Goal: Transaction & Acquisition: Register for event/course

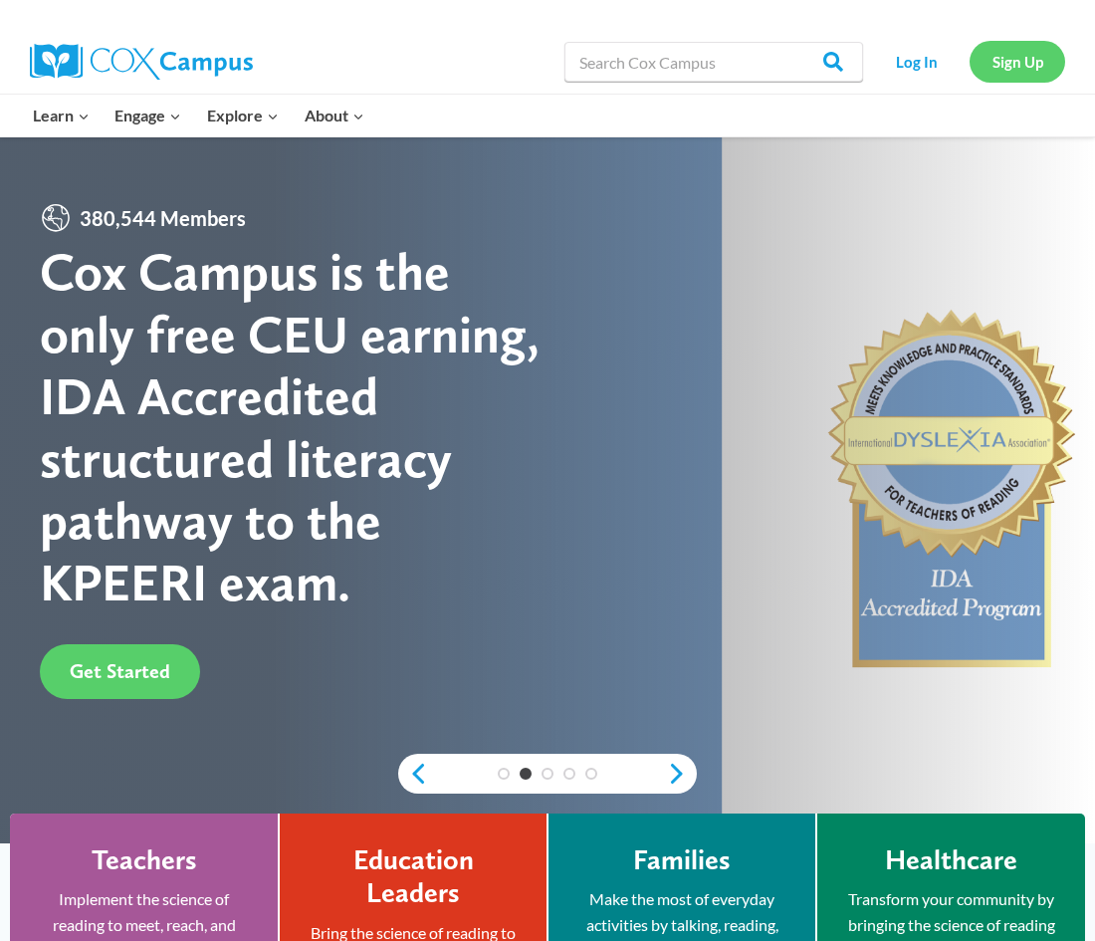
click at [1044, 59] on link "Sign Up" at bounding box center [1018, 61] width 96 height 41
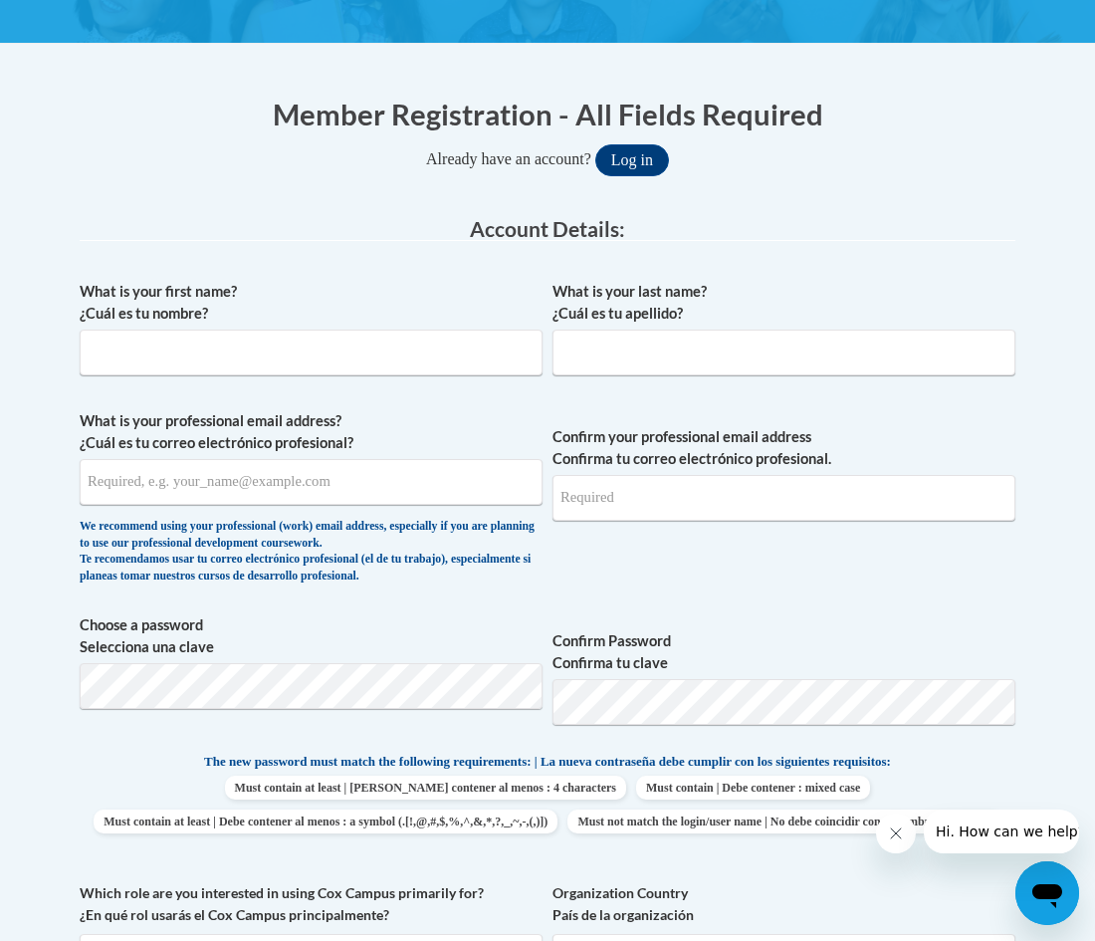
scroll to position [370, 0]
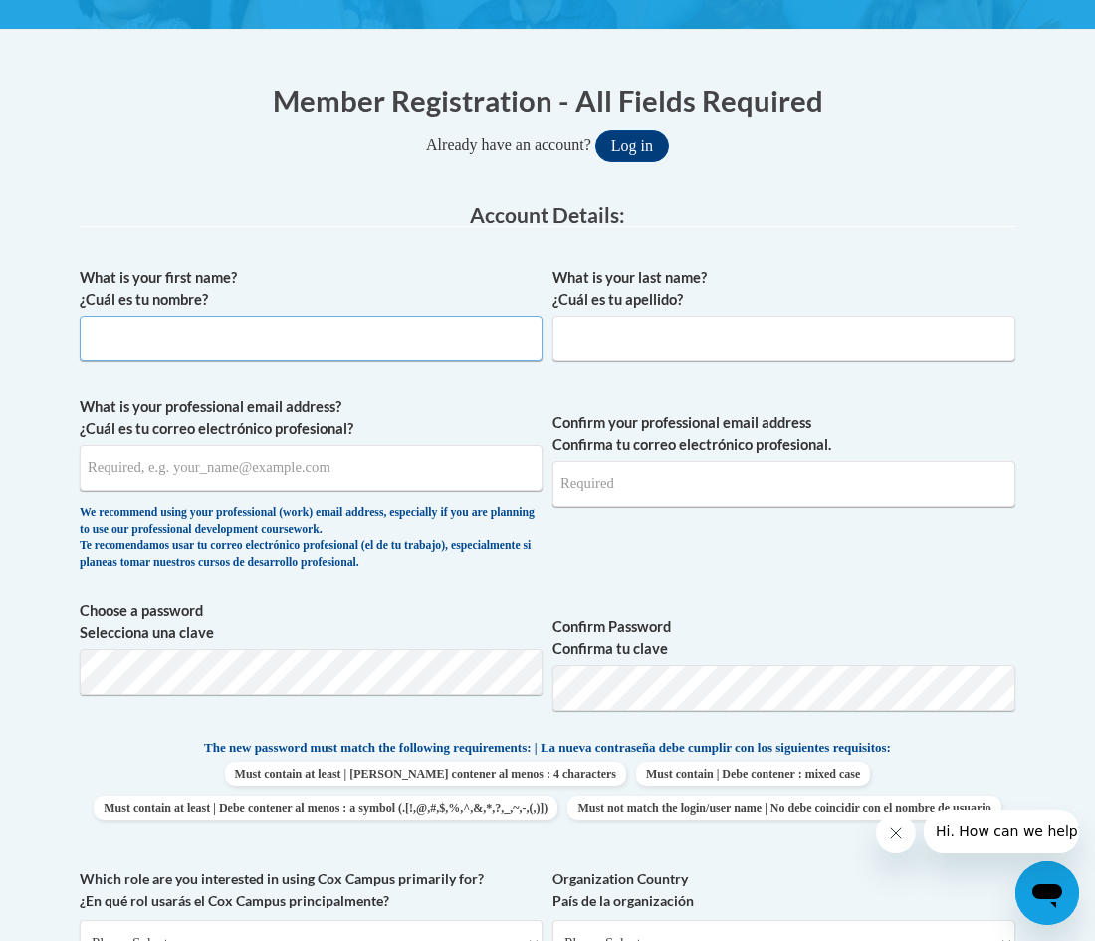
click at [307, 348] on input "What is your first name? ¿Cuál es tu nombre?" at bounding box center [311, 339] width 463 height 46
type input "Kayla"
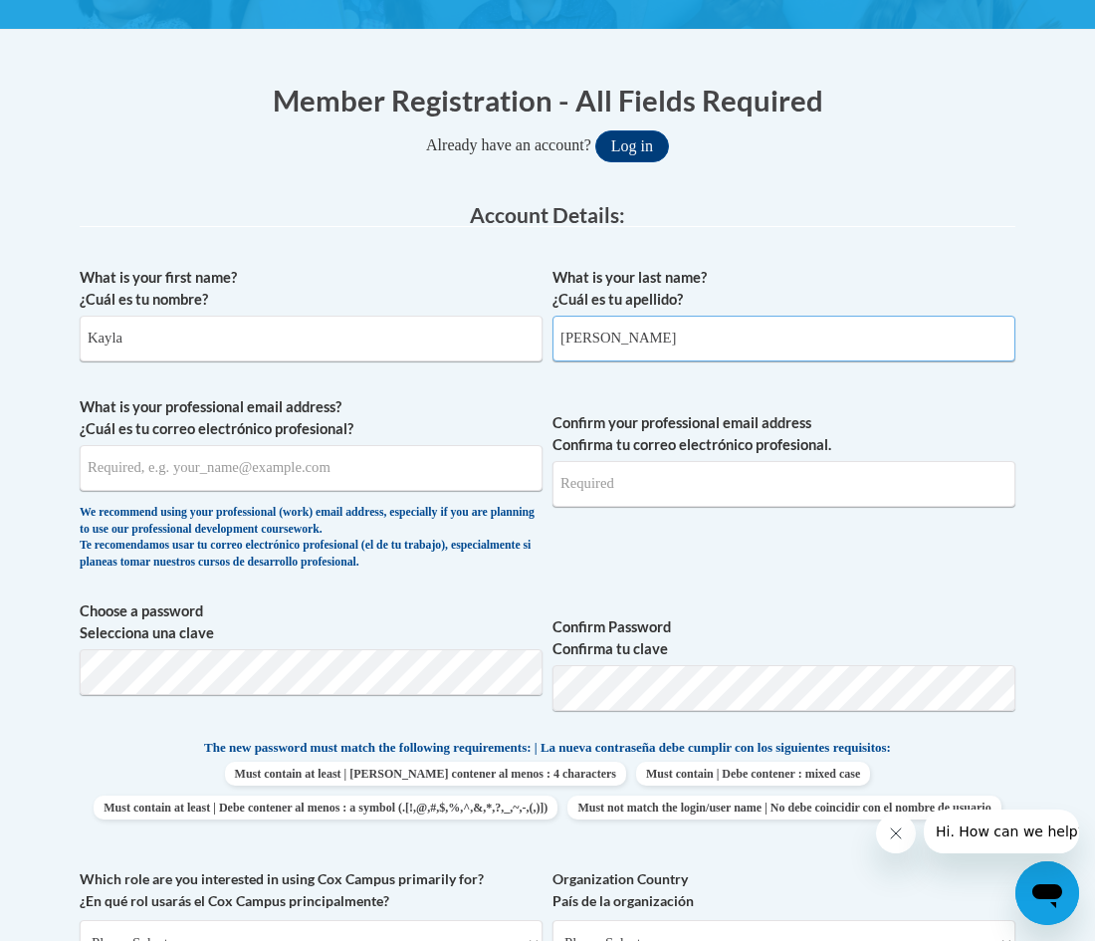
type input "Stefanski"
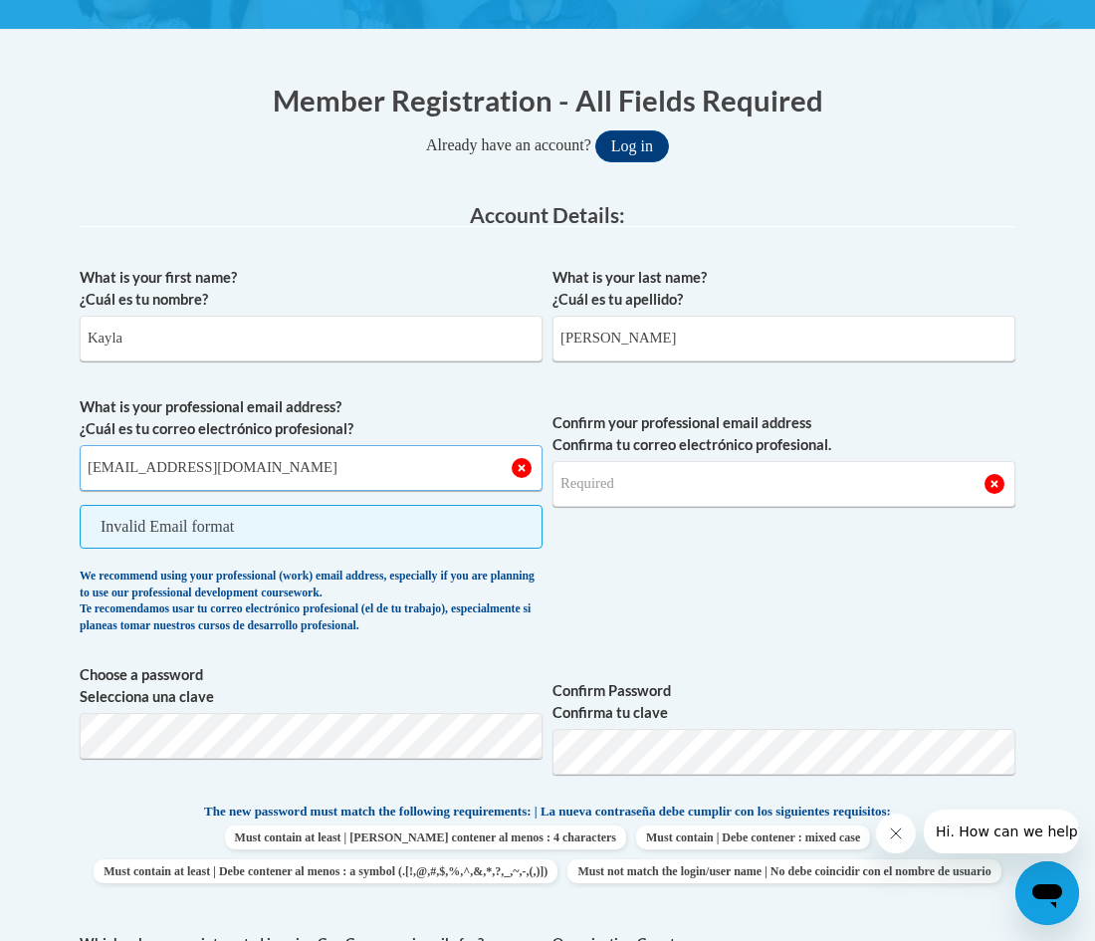
type input "kstefanski@misd.k12.wi.us"
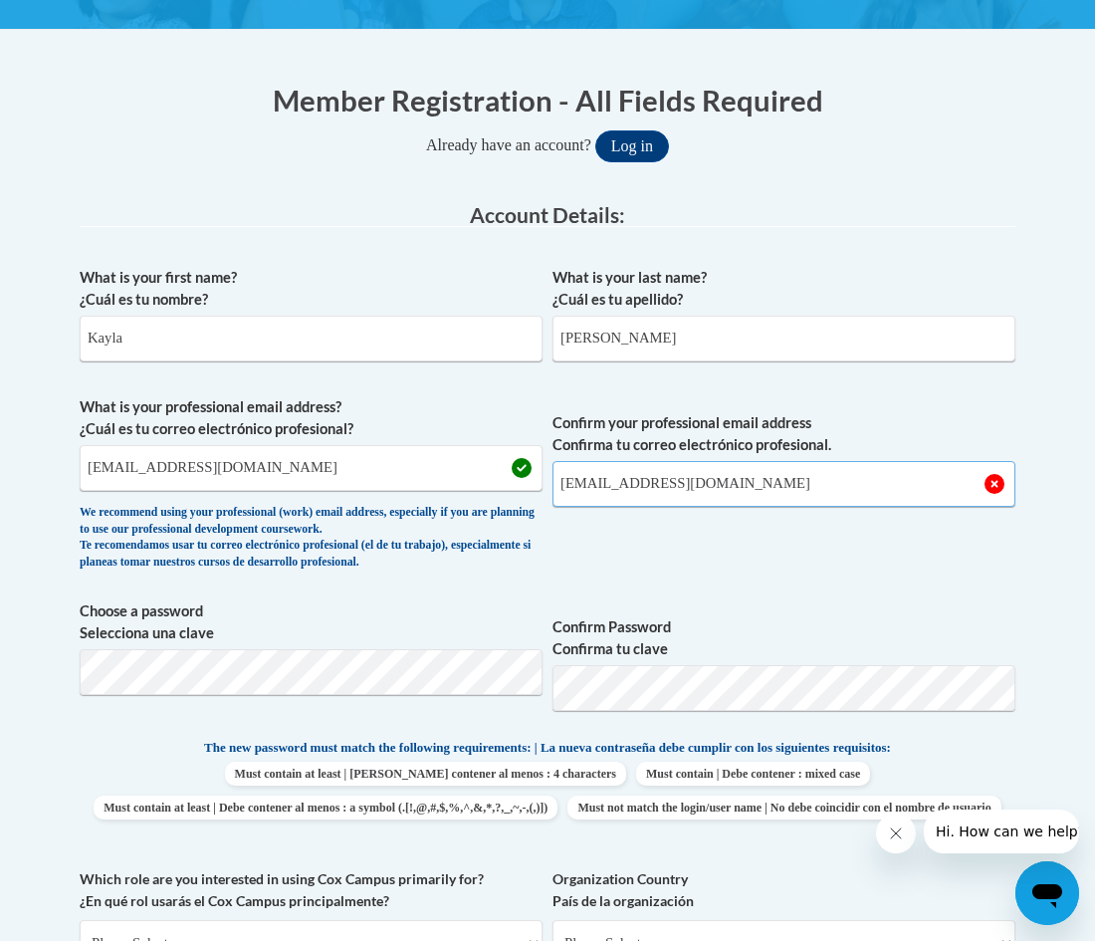
type input "kstefanski@misd.k12.wi.us"
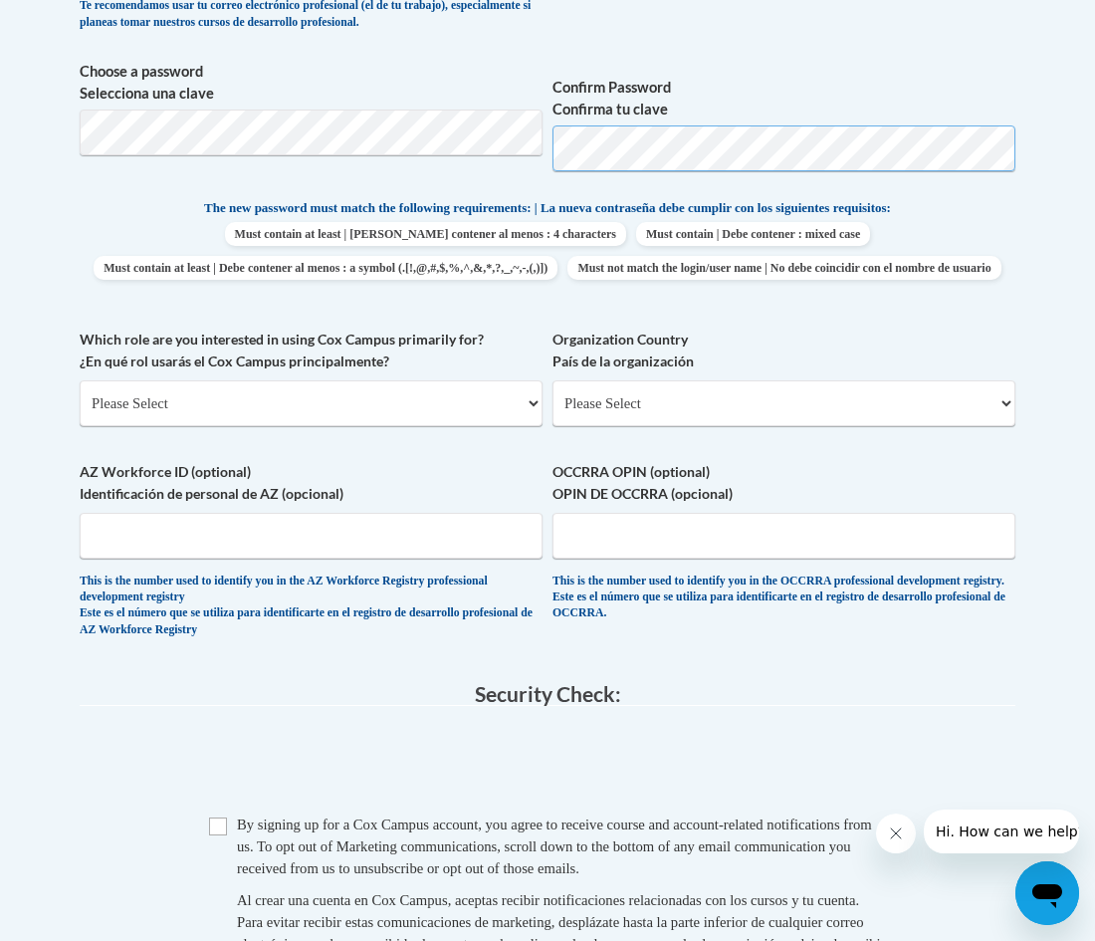
scroll to position [914, 0]
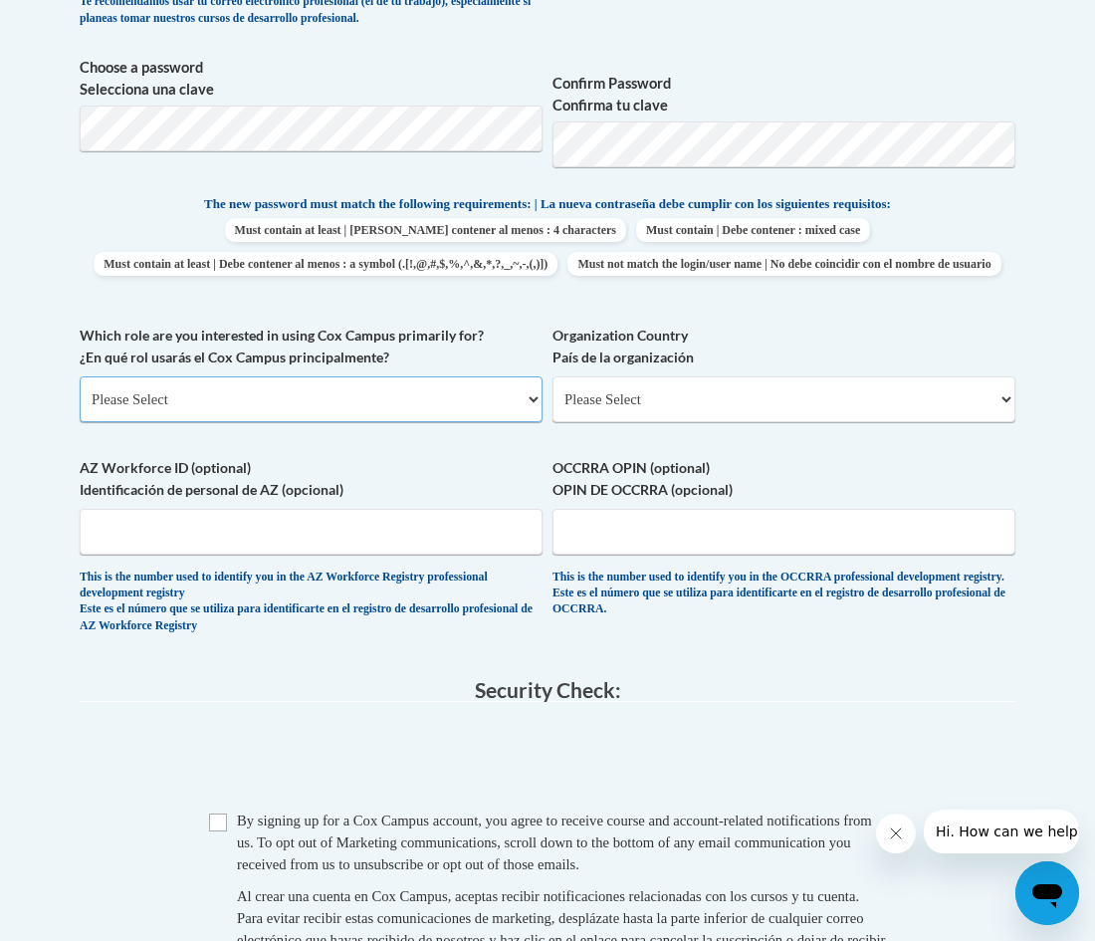
click at [525, 422] on select "Please Select College/University | Colegio/Universidad Community/Nonprofit Part…" at bounding box center [311, 399] width 463 height 46
select select "fbf2d438-af2f-41f8-98f1-81c410e29de3"
click at [80, 410] on select "Please Select College/University | Colegio/Universidad Community/Nonprofit Part…" at bounding box center [311, 399] width 463 height 46
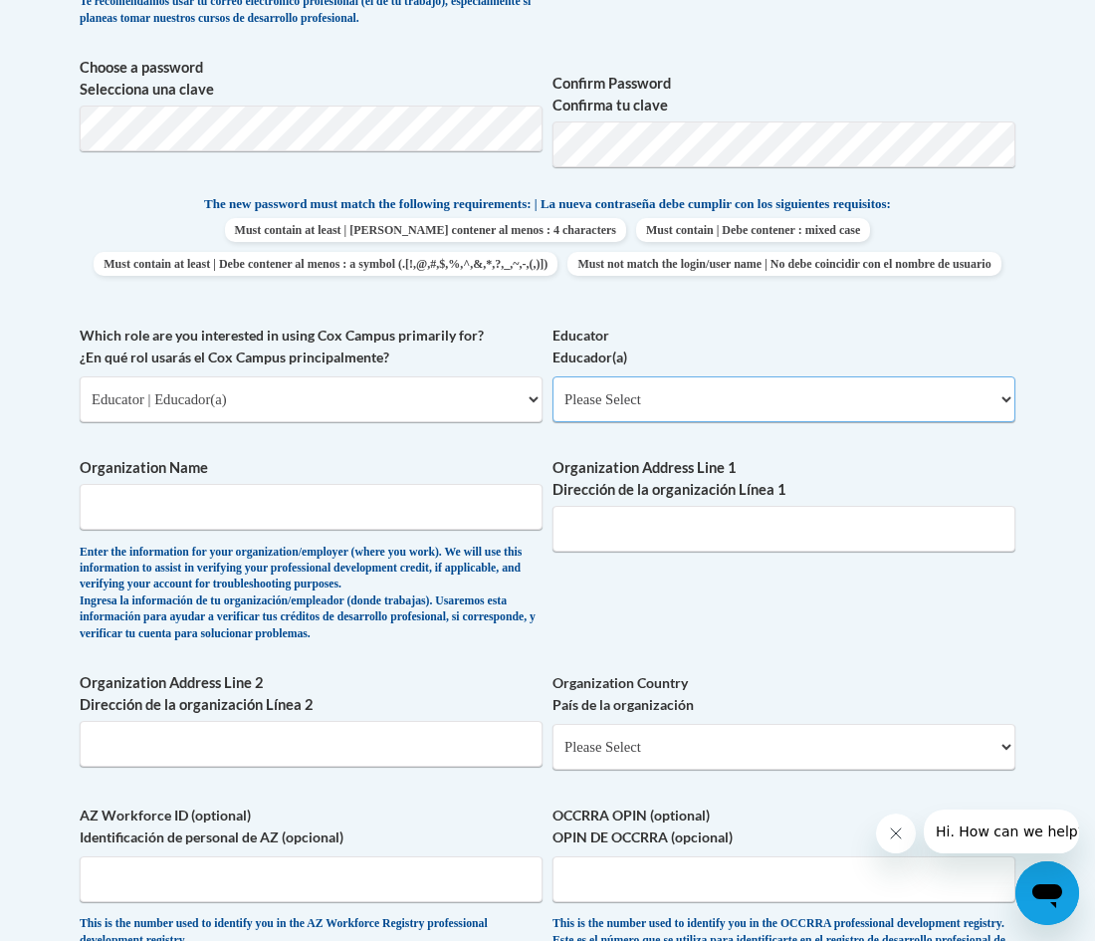
click at [1005, 422] on select "Please Select Early Learning/Daycare Teacher/Family Home Care Provider | Maestr…" at bounding box center [784, 399] width 463 height 46
select select "8e40623d-54d0-45cd-9f92-5df65cd3f8cf"
click at [553, 410] on select "Please Select Early Learning/Daycare Teacher/Family Home Care Provider | Maestr…" at bounding box center [784, 399] width 463 height 46
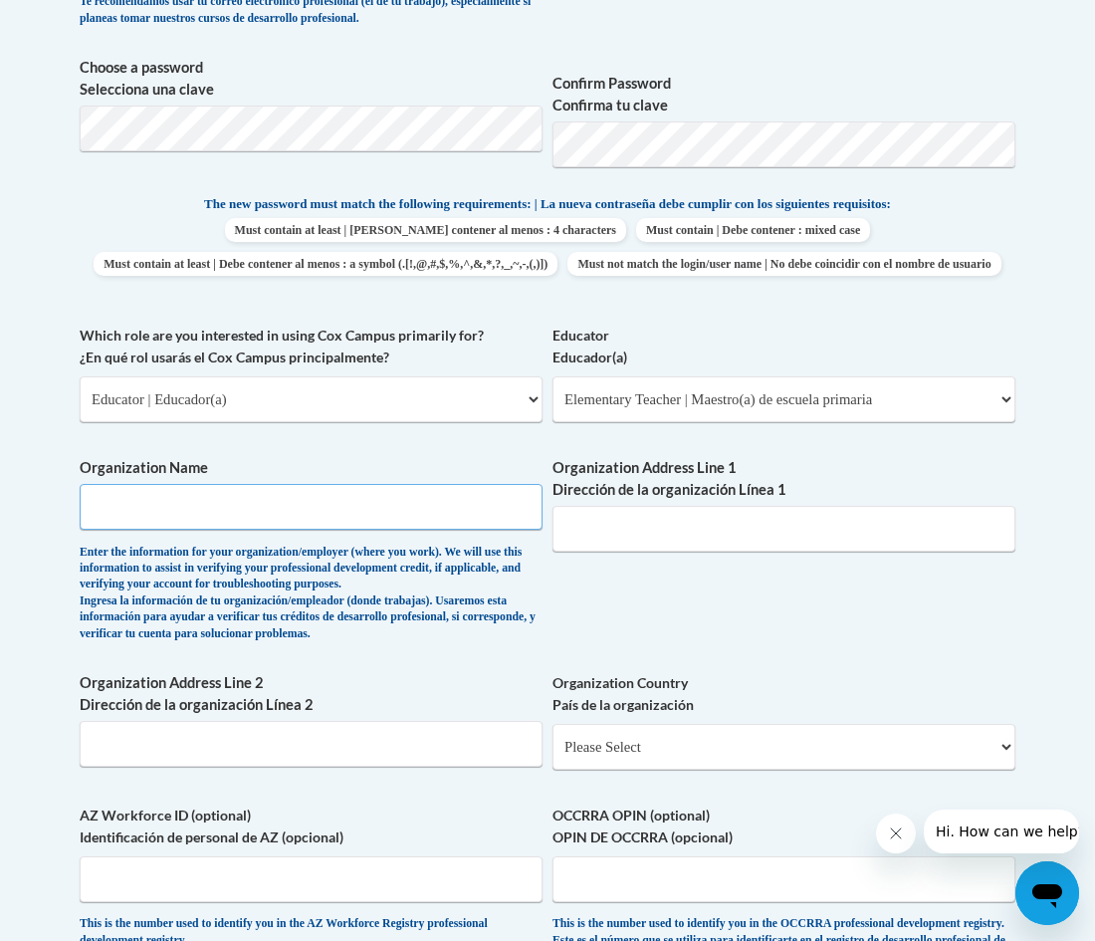
click at [495, 530] on input "Organization Name" at bounding box center [311, 507] width 463 height 46
type input "Menominee Indian School District"
click at [683, 546] on input "N522" at bounding box center [784, 529] width 463 height 46
type input "N522 S. 47-55"
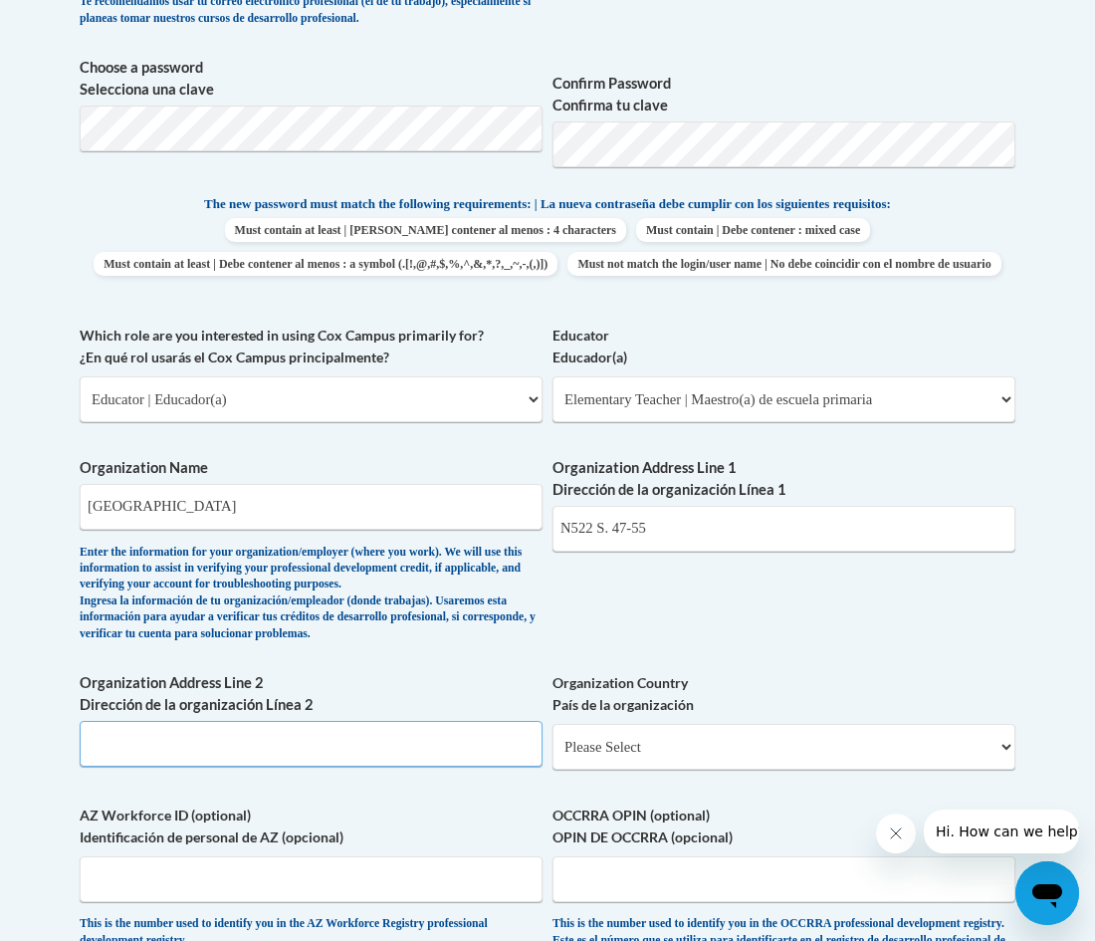
click at [186, 767] on input "Organization Address Line 2 Dirección de la organización Línea 2" at bounding box center [311, 744] width 463 height 46
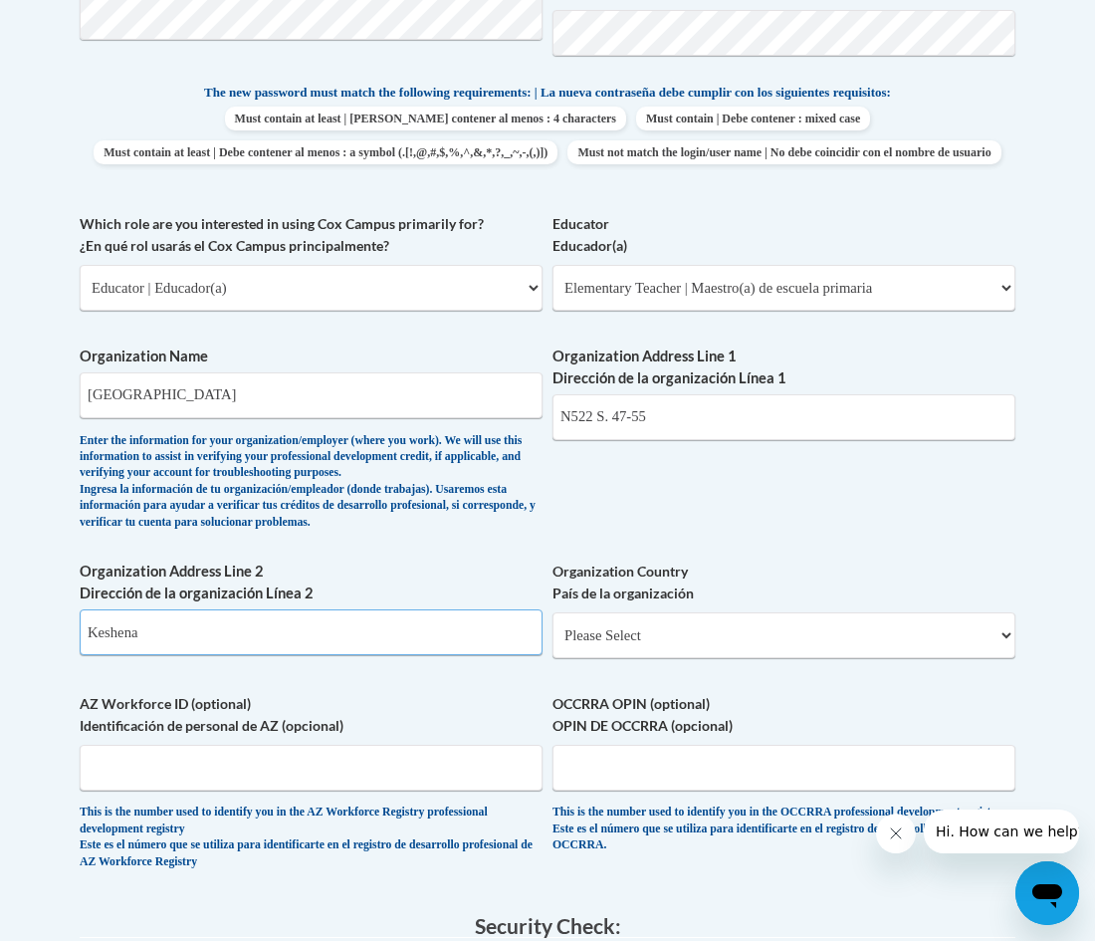
scroll to position [1035, 0]
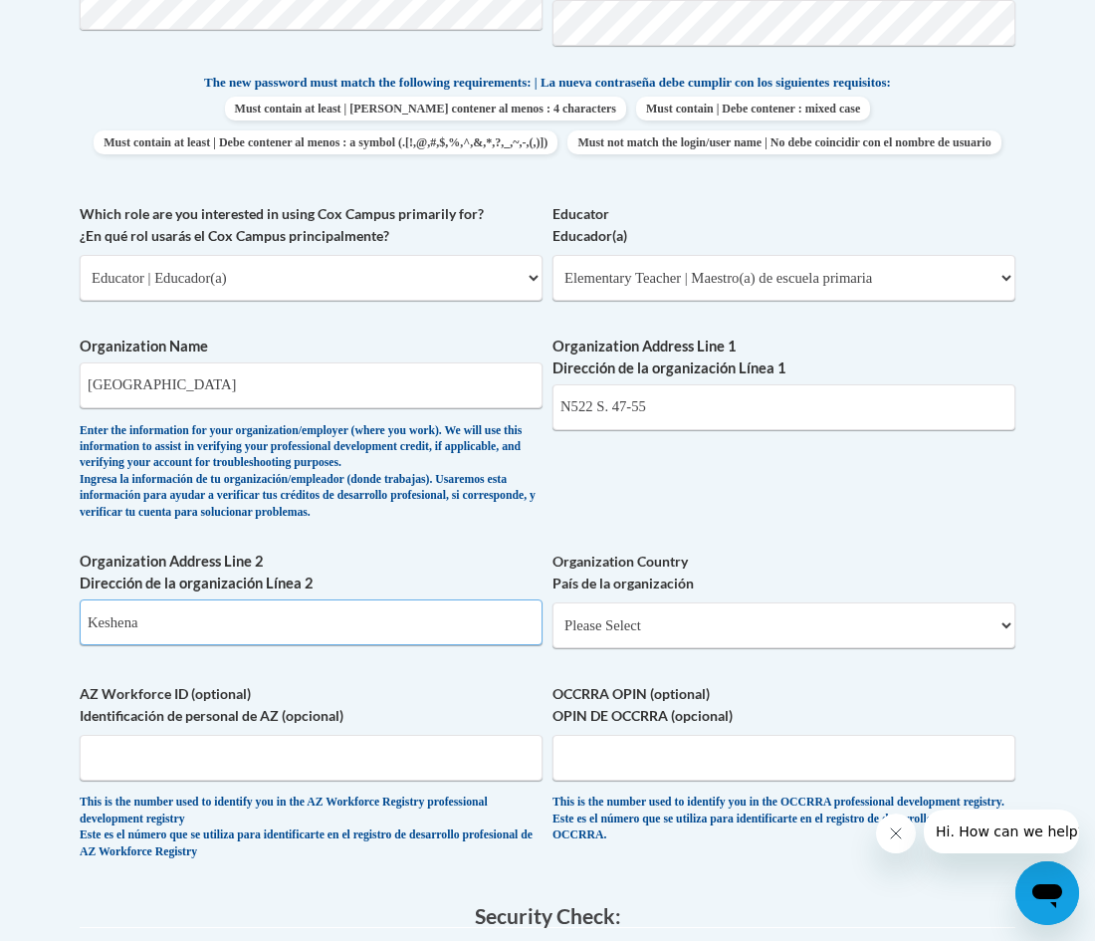
type input "Keshena"
click at [999, 648] on select "Please Select United States | Estados Unidos Outside of the United States | Fue…" at bounding box center [784, 625] width 463 height 46
select select "ad49bcad-a171-4b2e-b99c-48b446064914"
click at [553, 635] on select "Please Select United States | Estados Unidos Outside of the United States | Fue…" at bounding box center [784, 625] width 463 height 46
select select
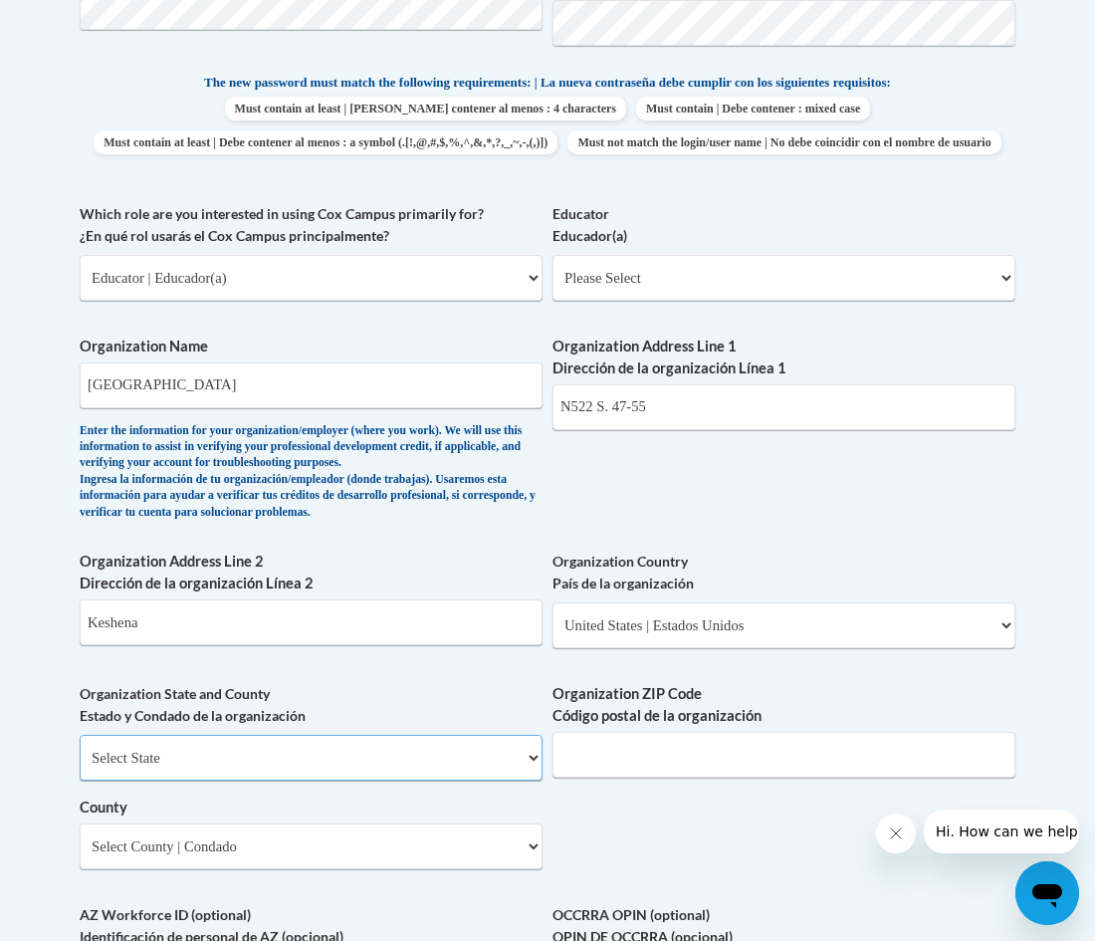
click at [244, 780] on select "Select State Alabama Alaska Arizona Arkansas California Colorado Connecticut De…" at bounding box center [311, 758] width 463 height 46
select select "Wisconsin"
click at [80, 768] on select "Select State Alabama Alaska Arizona Arkansas California Colorado Connecticut De…" at bounding box center [311, 758] width 463 height 46
click at [614, 778] on input "Organization ZIP Code Código postal de la organización" at bounding box center [784, 755] width 463 height 46
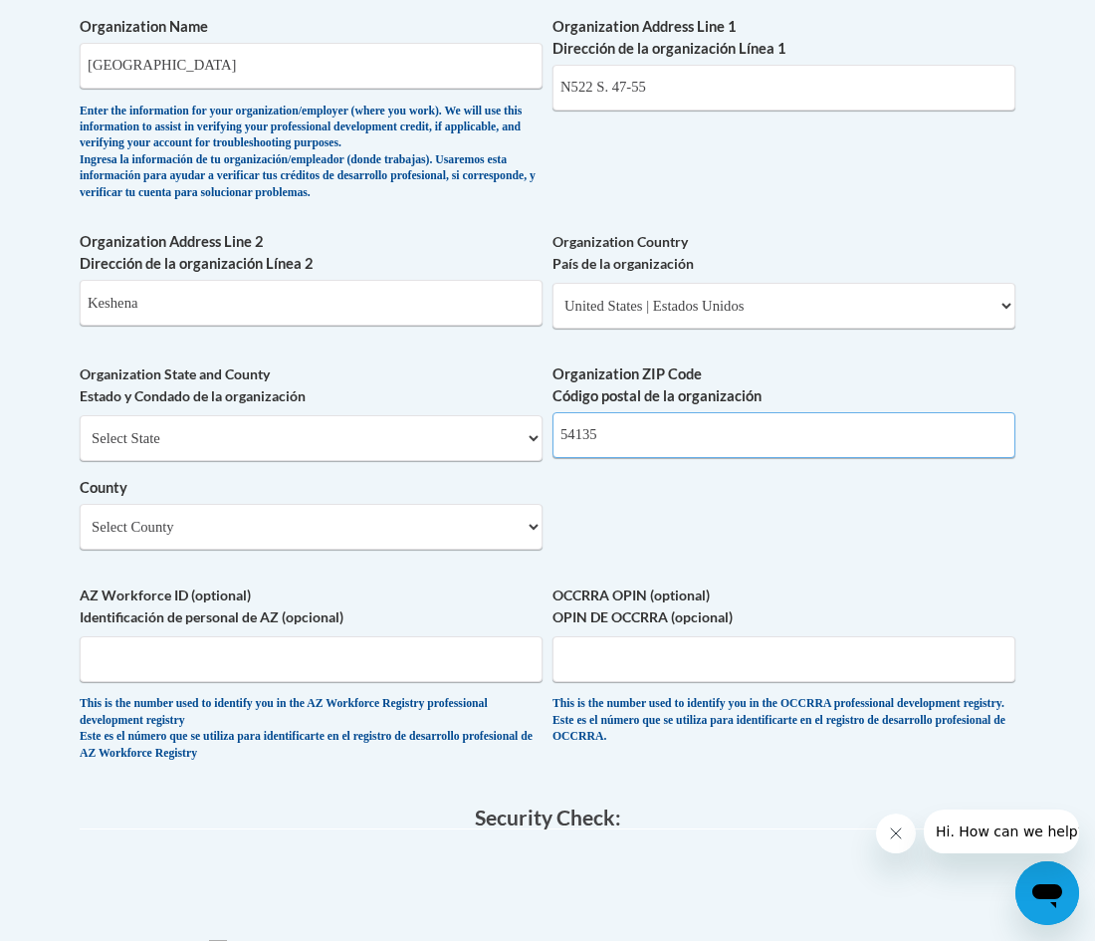
scroll to position [1371, 0]
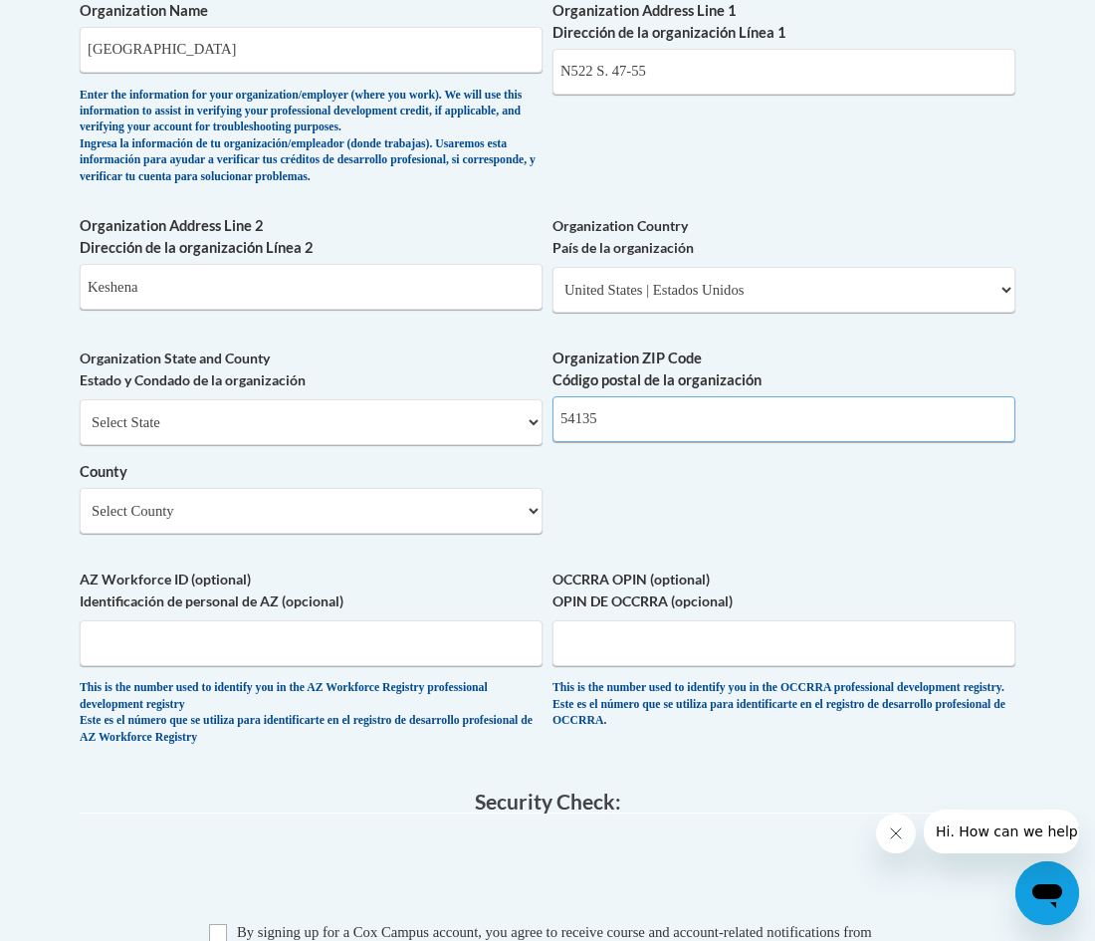
type input "54135"
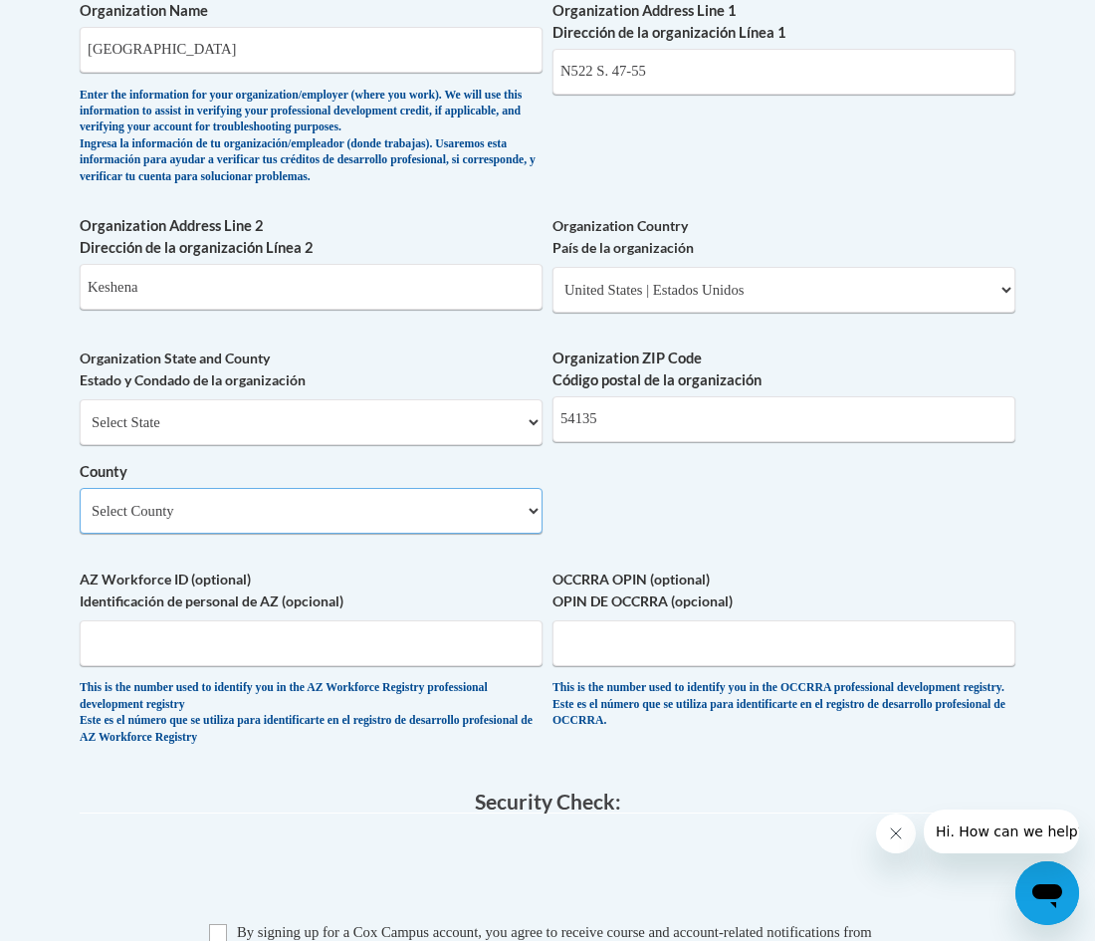
click at [524, 534] on select "Select County Adams Ashland Barron Bayfield Brown Buffalo Burnett Calumet Chipp…" at bounding box center [311, 511] width 463 height 46
select select "Menominee"
click at [80, 521] on select "Select County Adams Ashland Barron Bayfield Brown Buffalo Burnett Calumet Chipp…" at bounding box center [311, 511] width 463 height 46
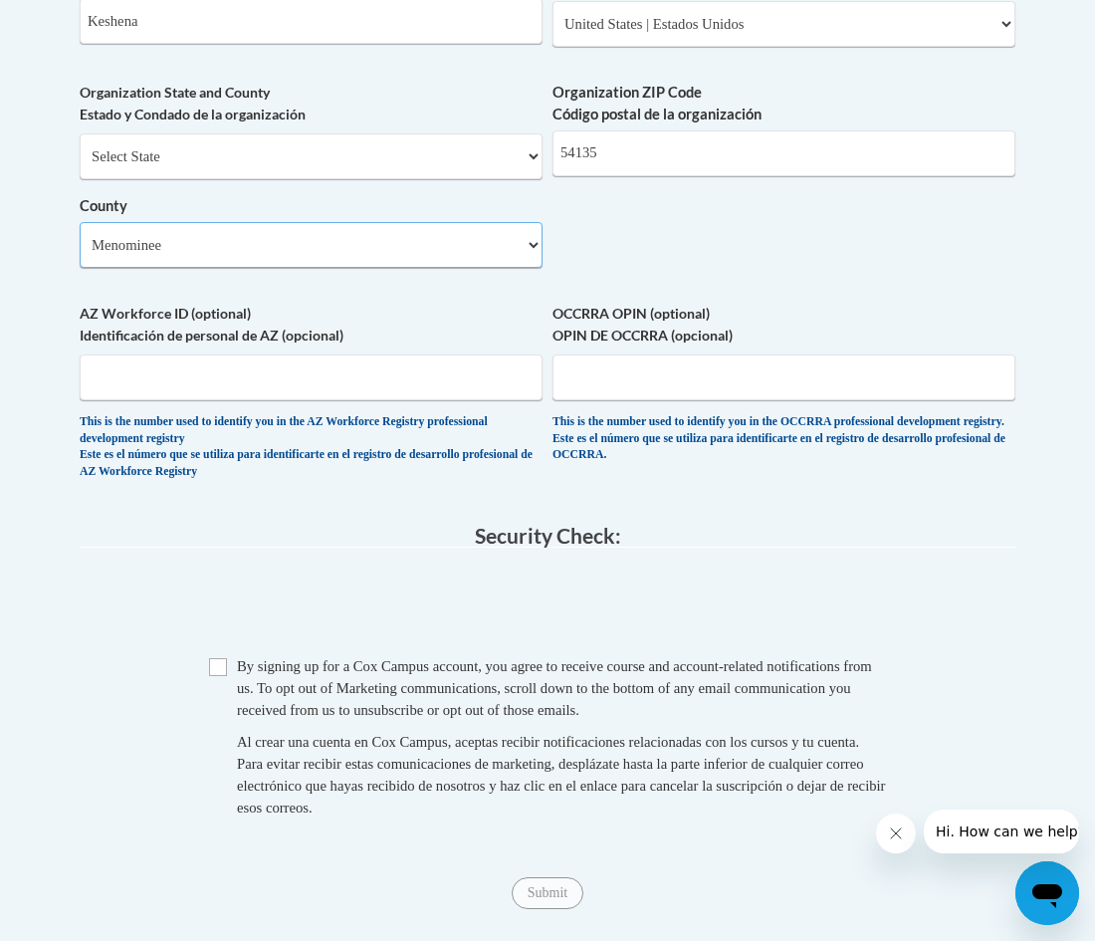
scroll to position [1756, 0]
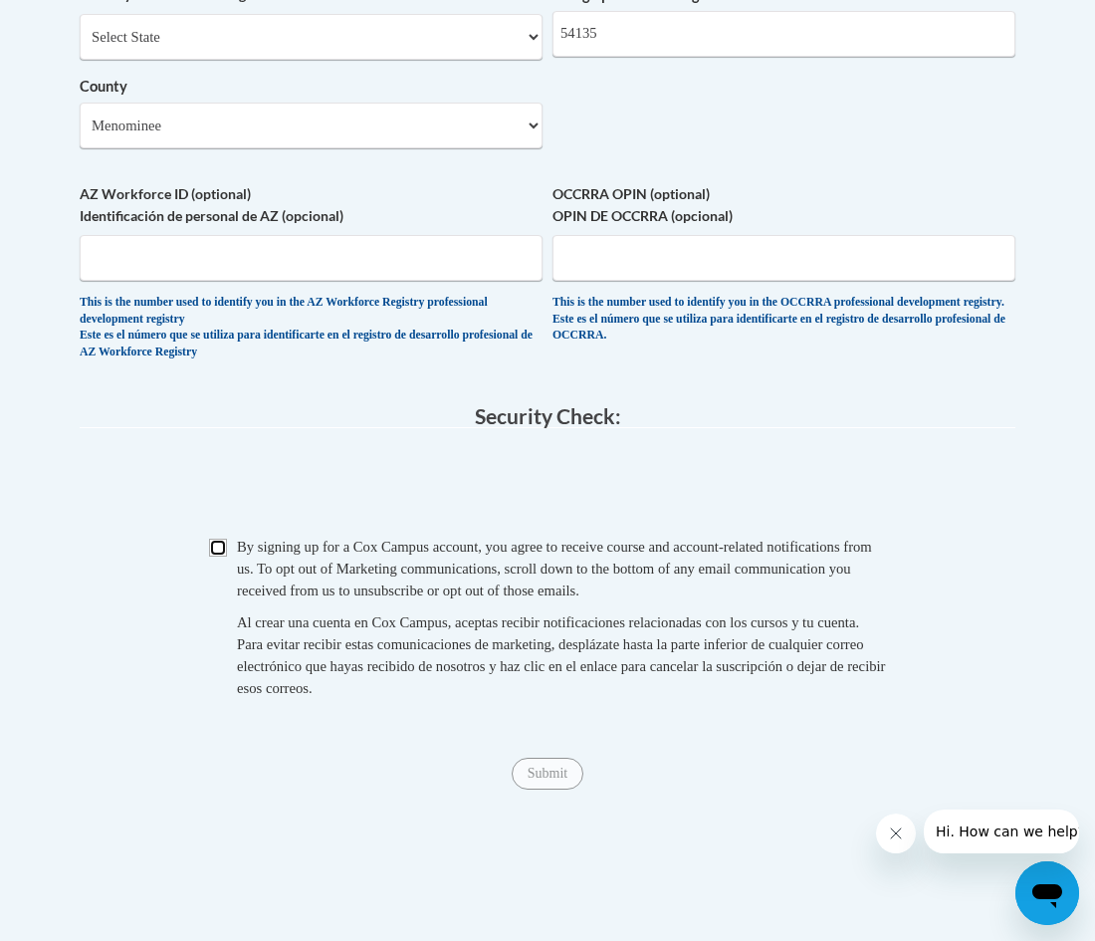
click at [215, 557] on input "Checkbox" at bounding box center [218, 548] width 18 height 18
checkbox input "true"
click at [563, 790] on input "Submit" at bounding box center [548, 774] width 72 height 32
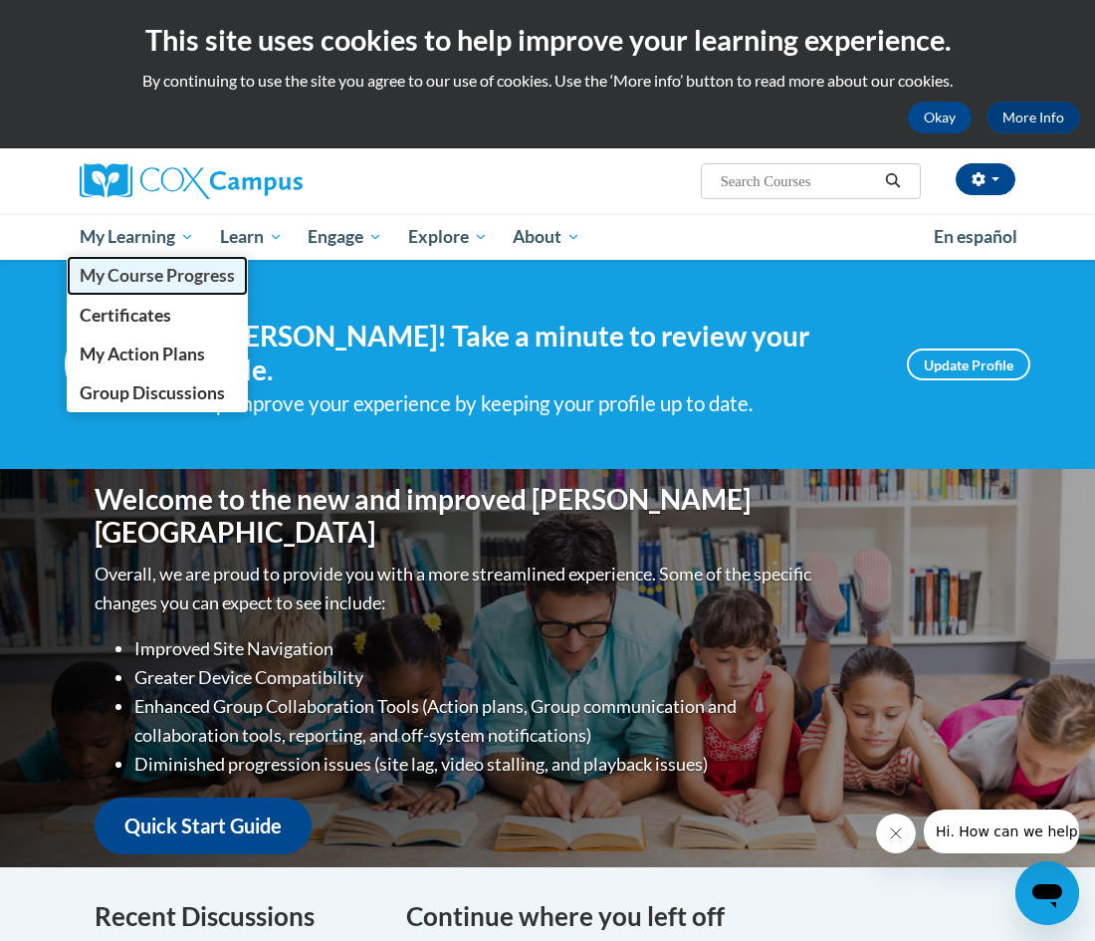
click at [183, 271] on span "My Course Progress" at bounding box center [157, 275] width 155 height 21
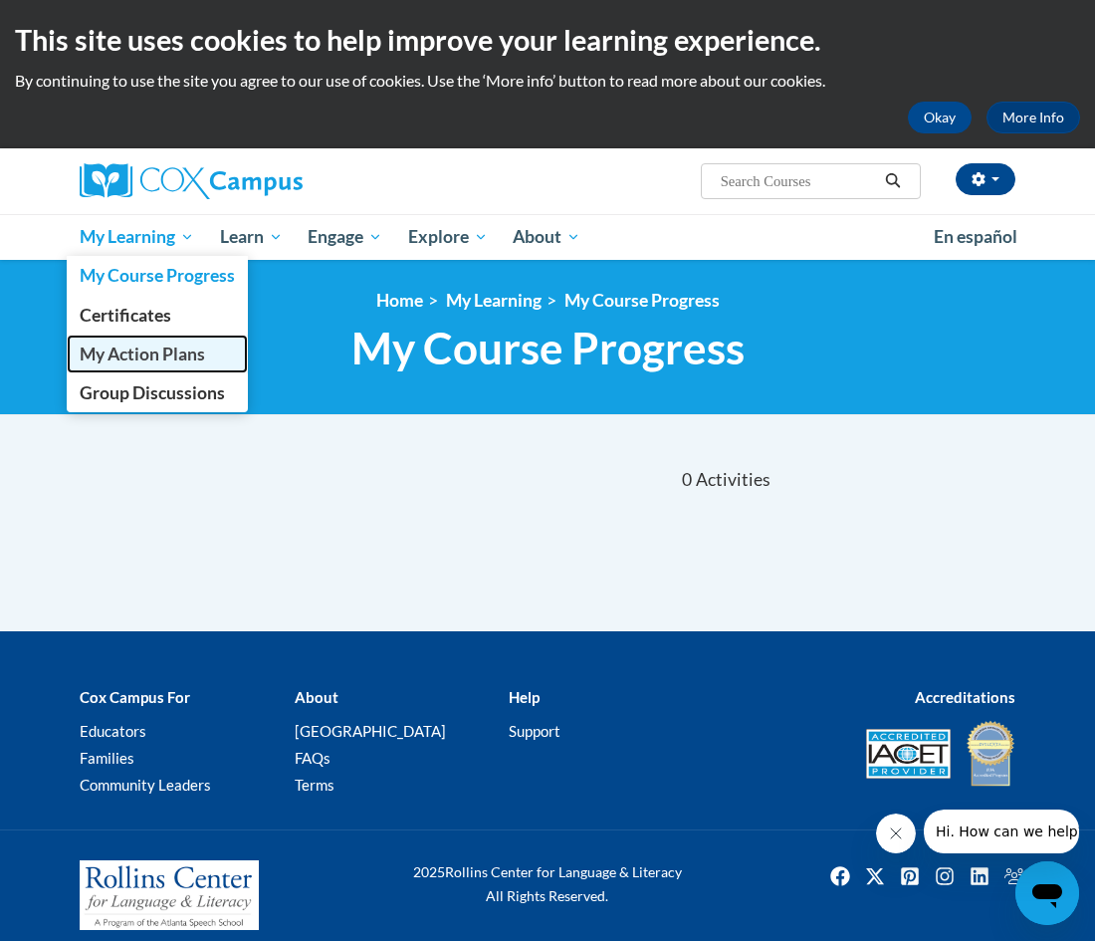
click at [162, 357] on span "My Action Plans" at bounding box center [142, 353] width 125 height 21
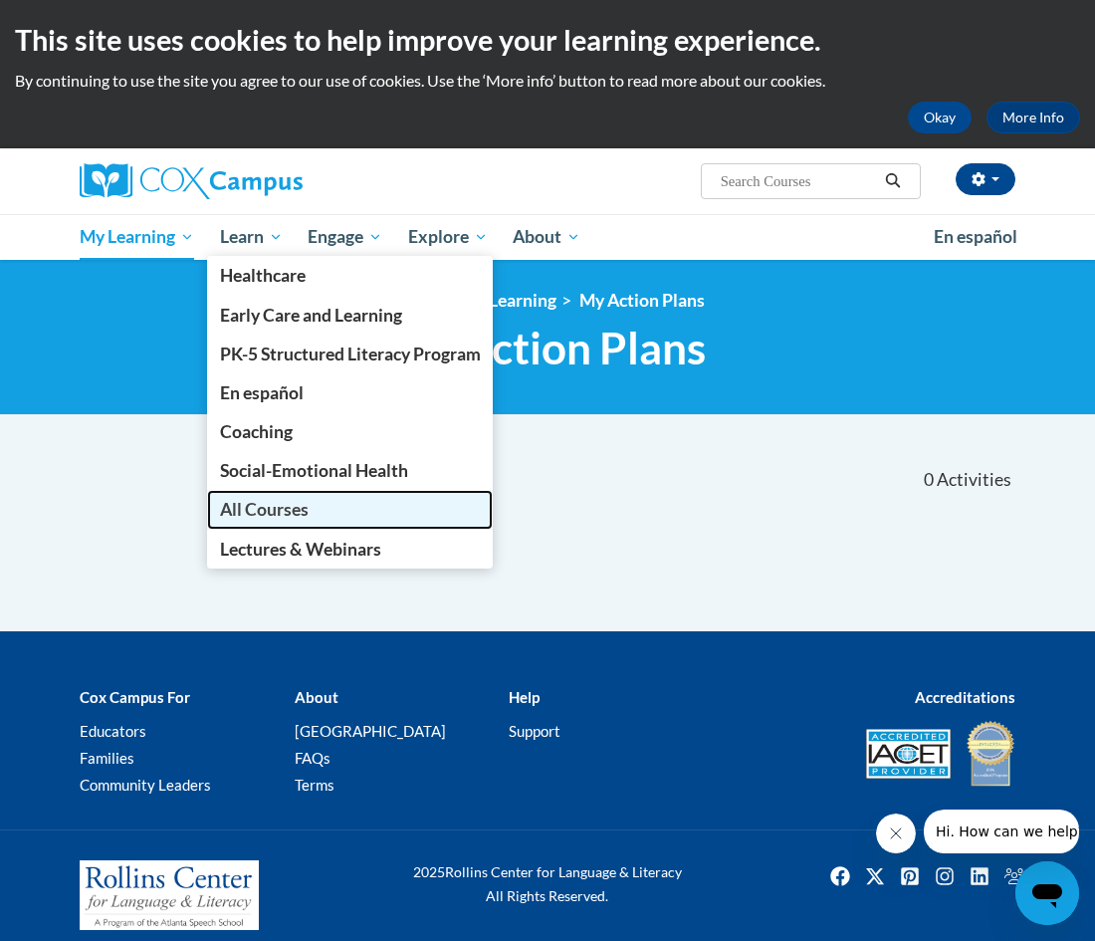
click at [307, 502] on span "All Courses" at bounding box center [264, 509] width 89 height 21
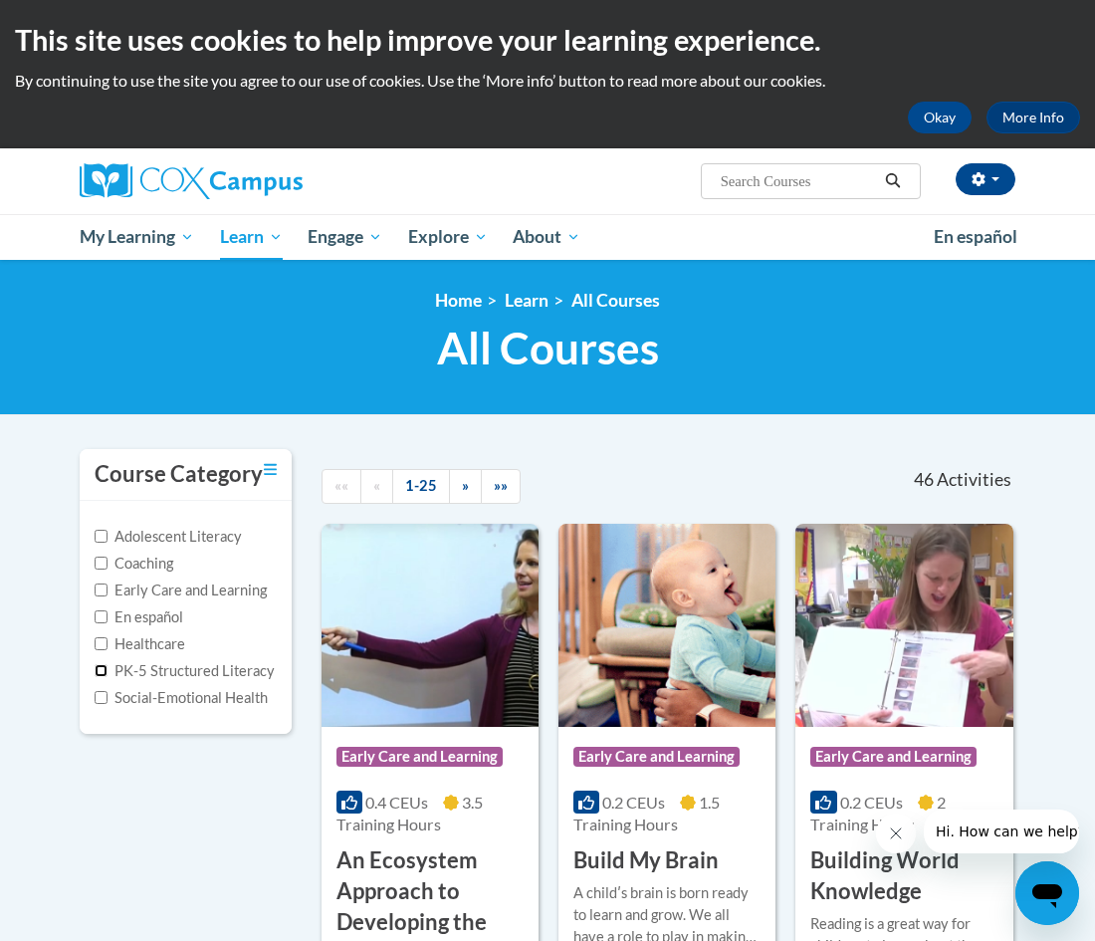
click at [104, 672] on input "PK-5 Structured Literacy" at bounding box center [101, 670] width 13 height 13
checkbox input "true"
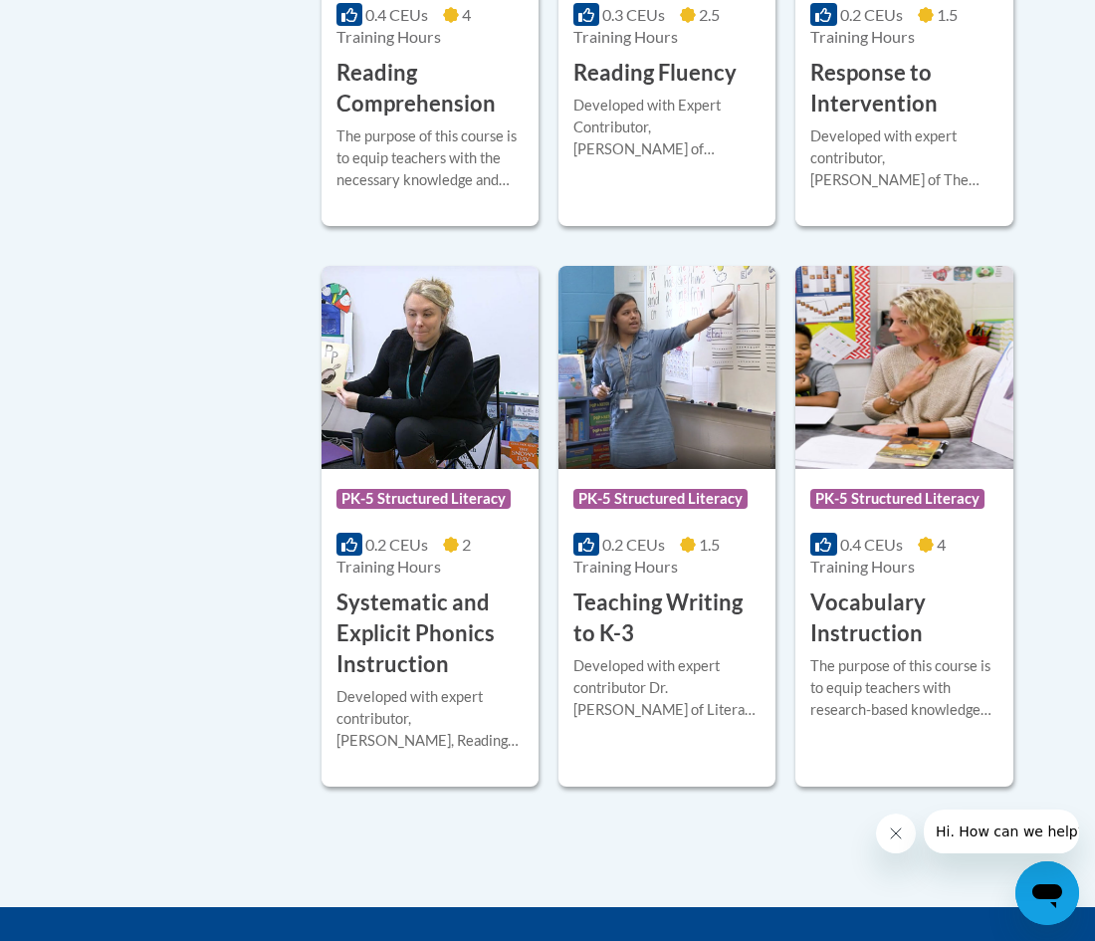
scroll to position [1990, 0]
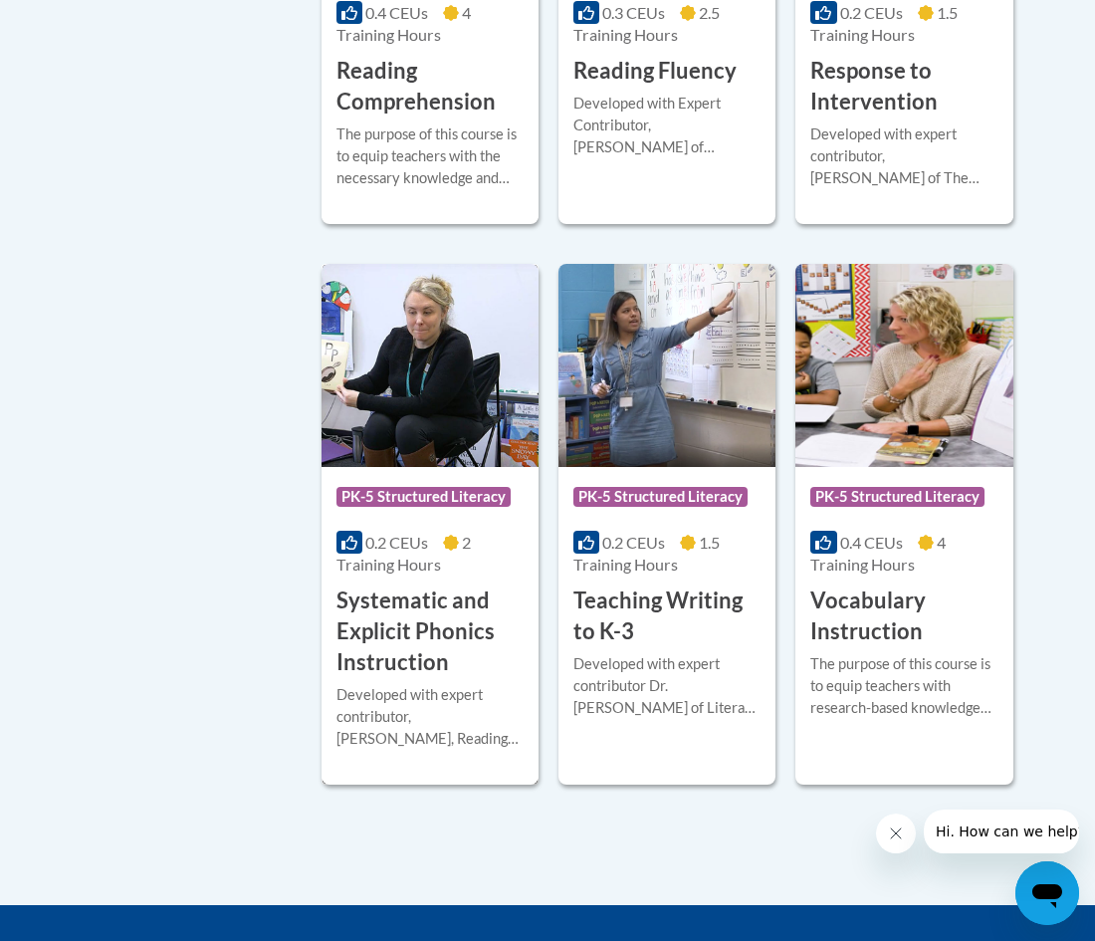
click at [432, 622] on h3 "Systematic and Explicit Phonics Instruction" at bounding box center [430, 631] width 187 height 92
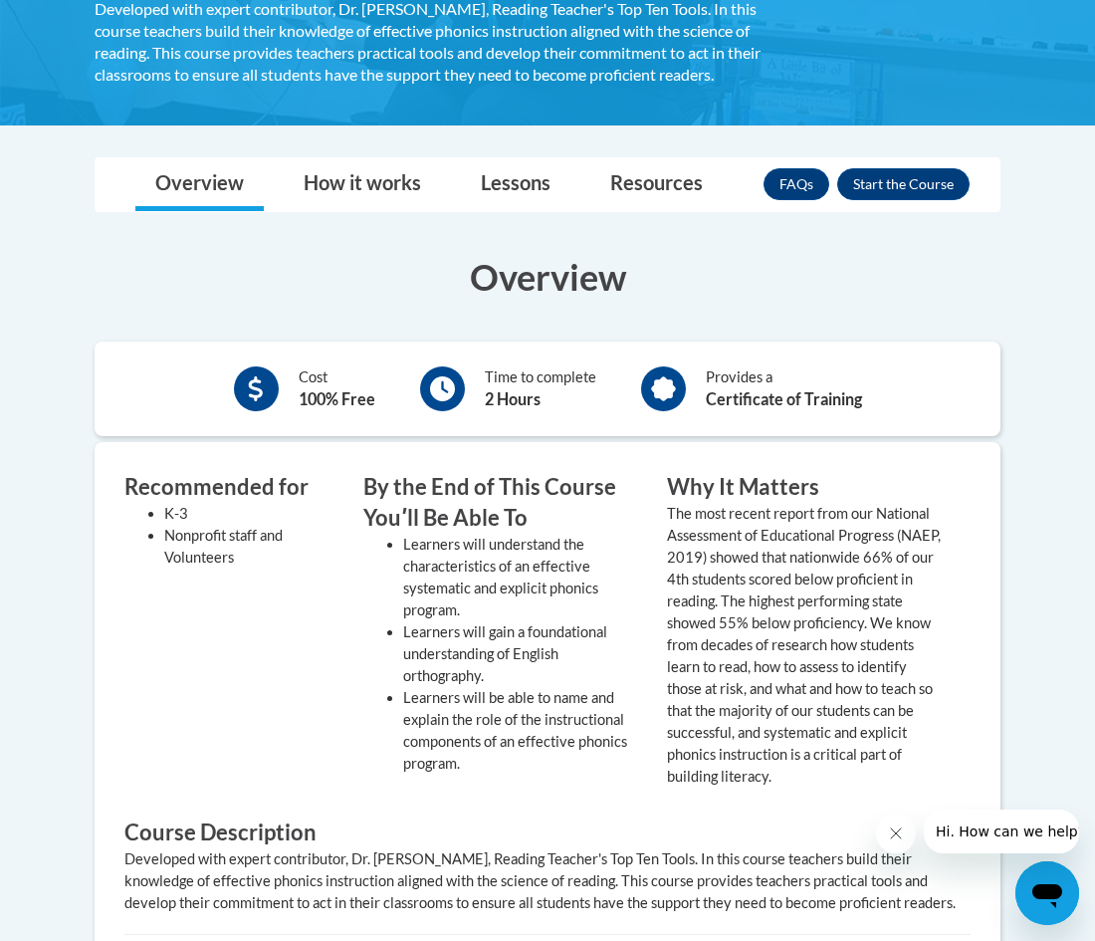
scroll to position [474, 0]
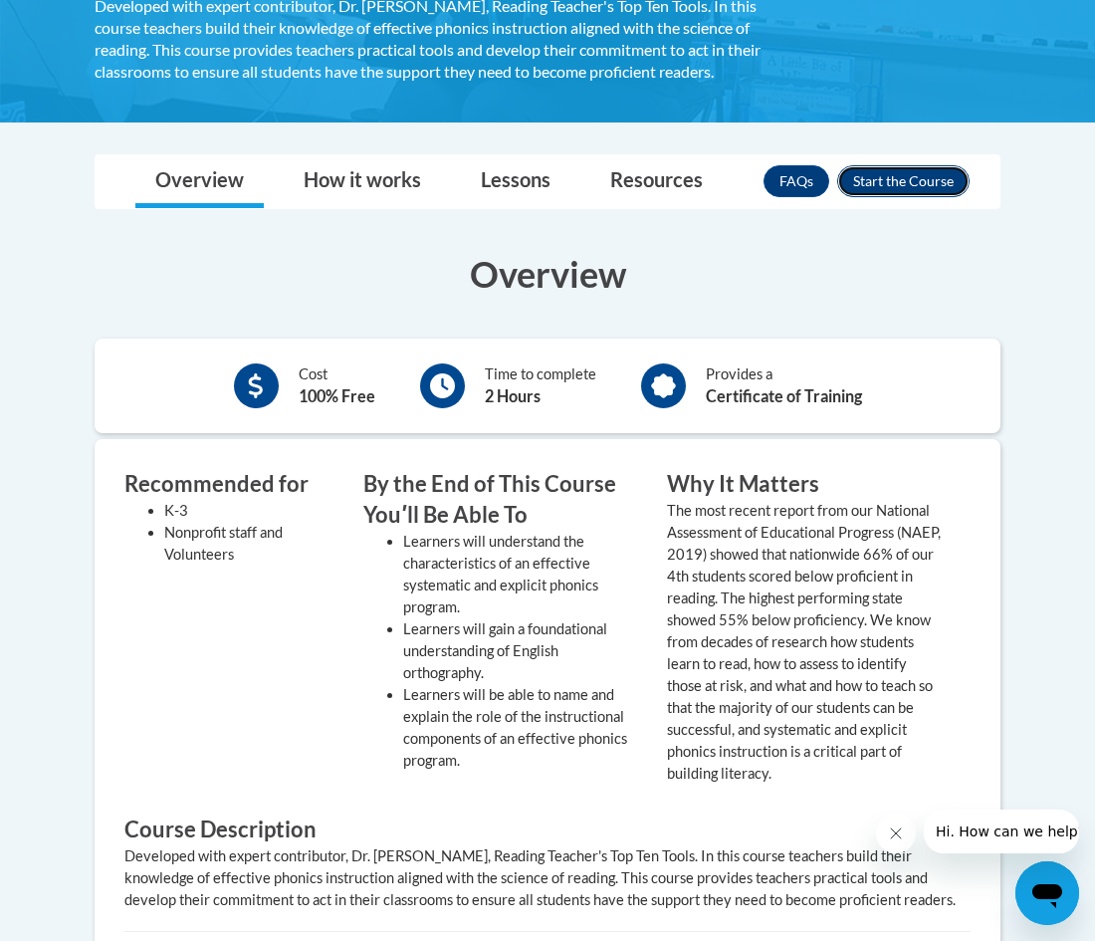
click at [877, 179] on button "Enroll" at bounding box center [903, 181] width 132 height 32
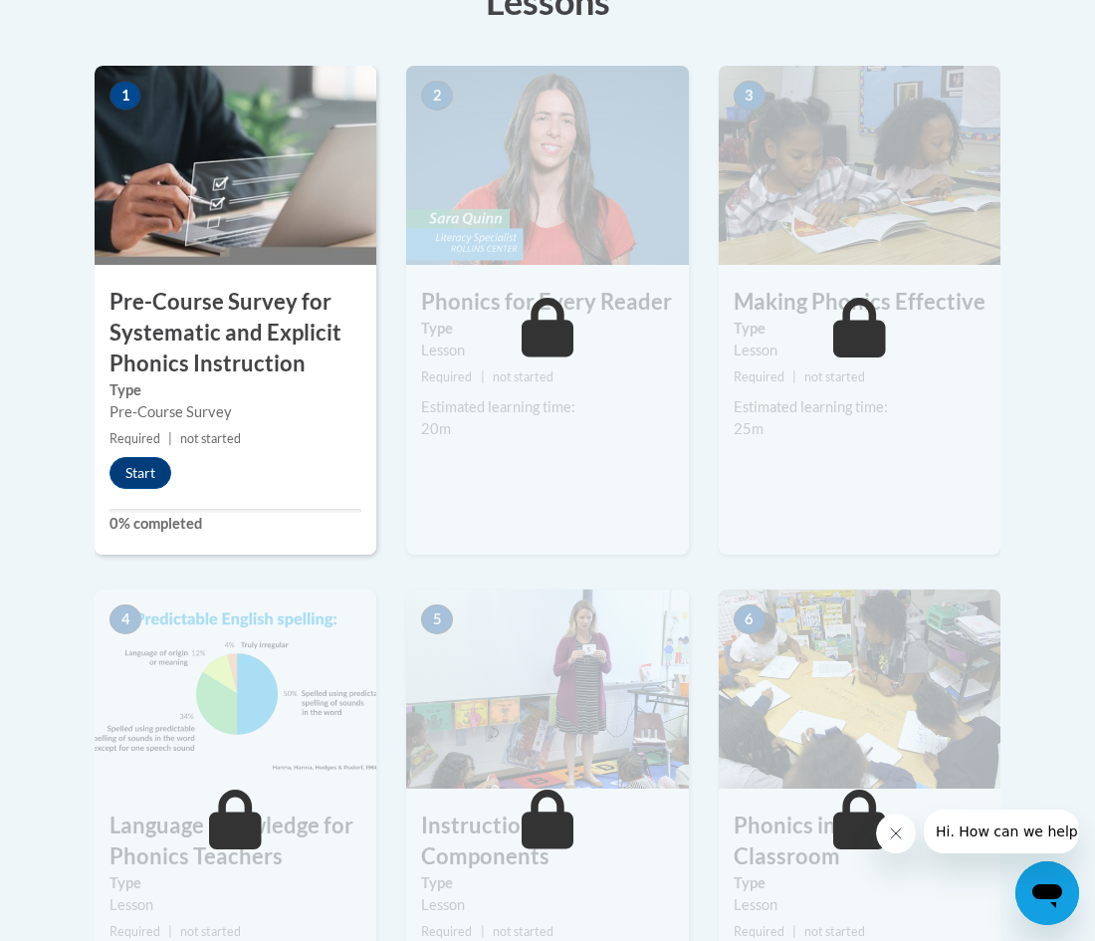
scroll to position [646, 0]
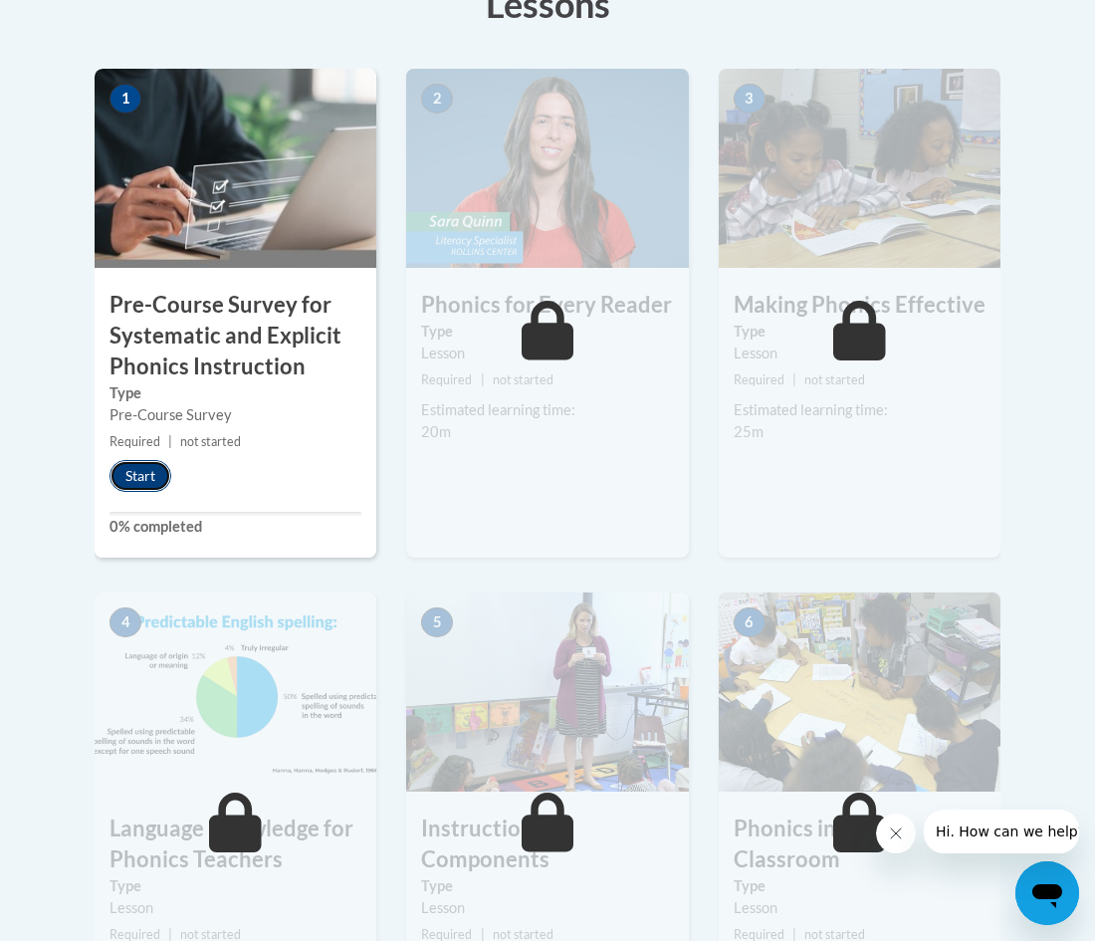
click at [150, 468] on button "Start" at bounding box center [141, 476] width 62 height 32
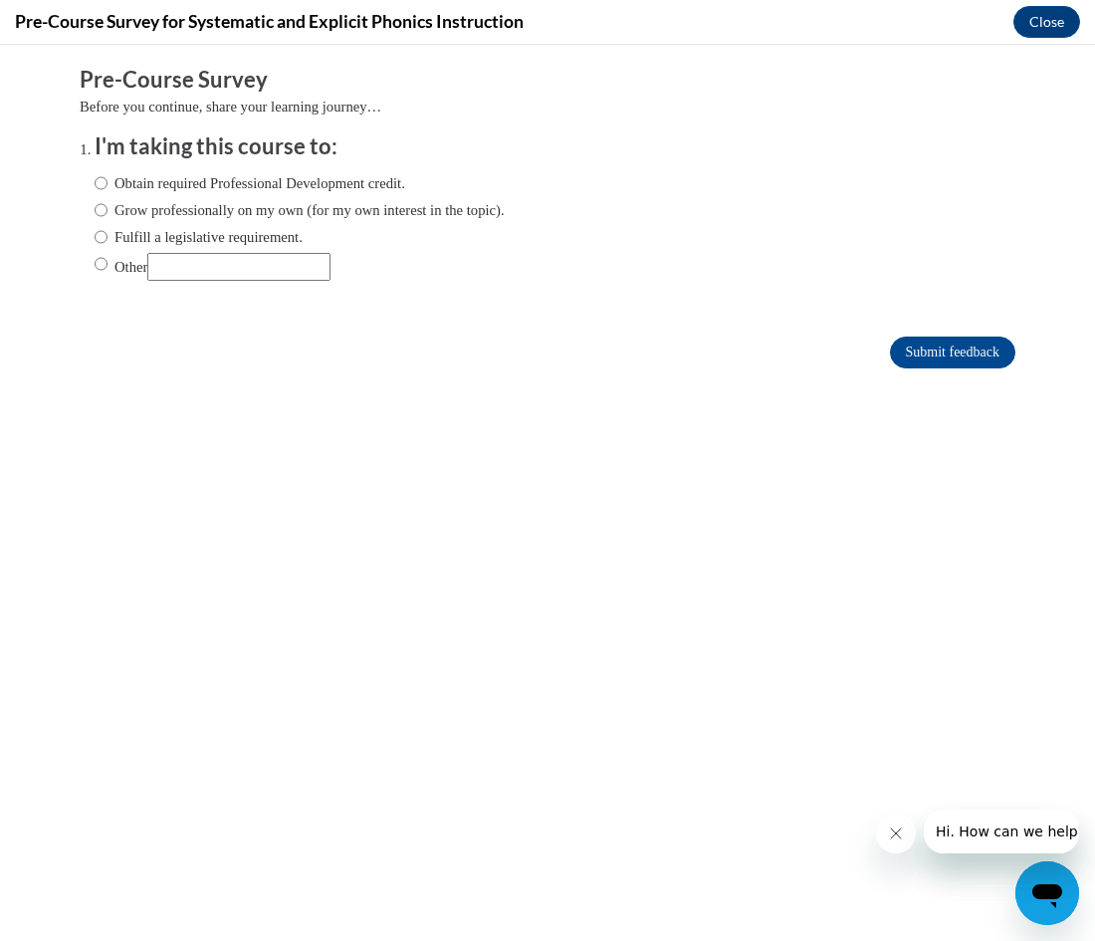
scroll to position [0, 0]
click at [109, 239] on label "Fulfill a legislative requirement." at bounding box center [199, 237] width 208 height 22
click at [108, 239] on input "Fulfill a legislative requirement." at bounding box center [101, 237] width 13 height 22
radio input "true"
click at [931, 340] on input "Submit feedback" at bounding box center [952, 353] width 125 height 32
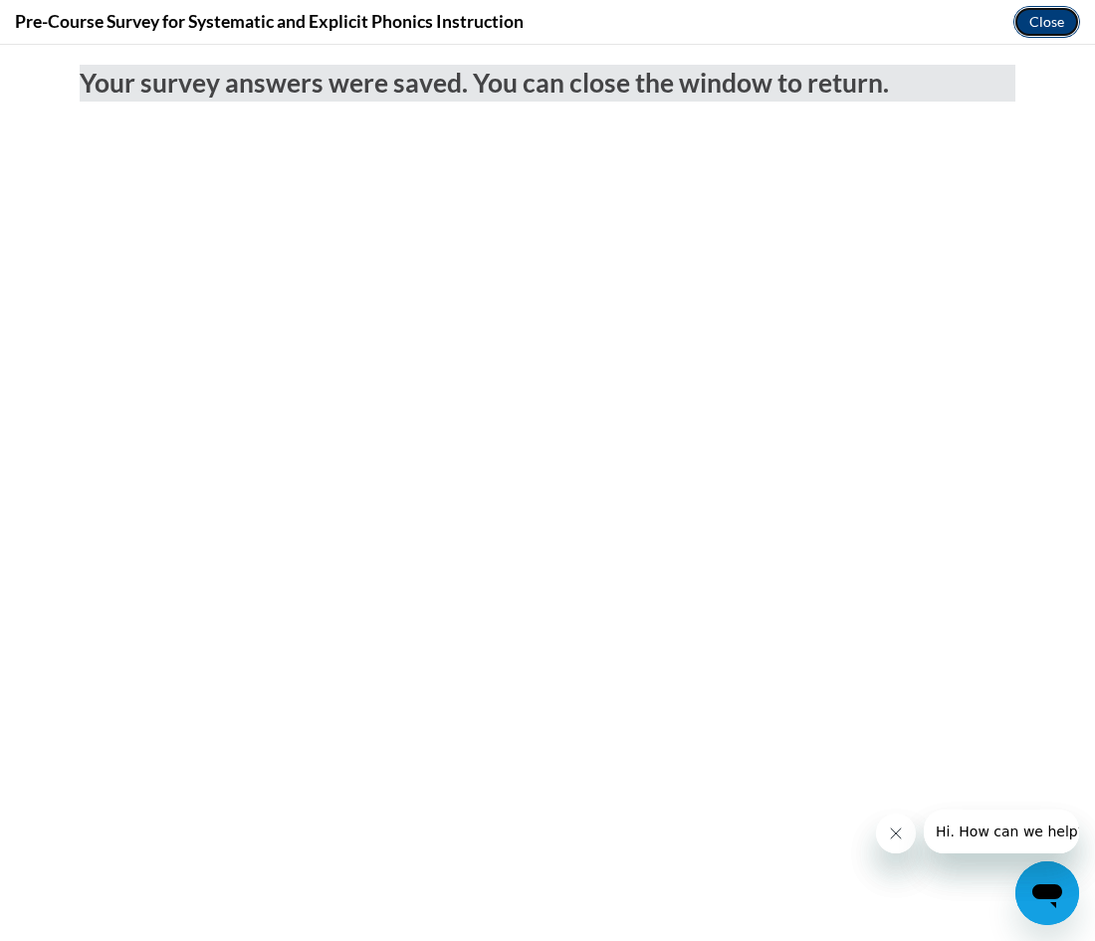
click at [1027, 16] on button "Close" at bounding box center [1047, 22] width 67 height 32
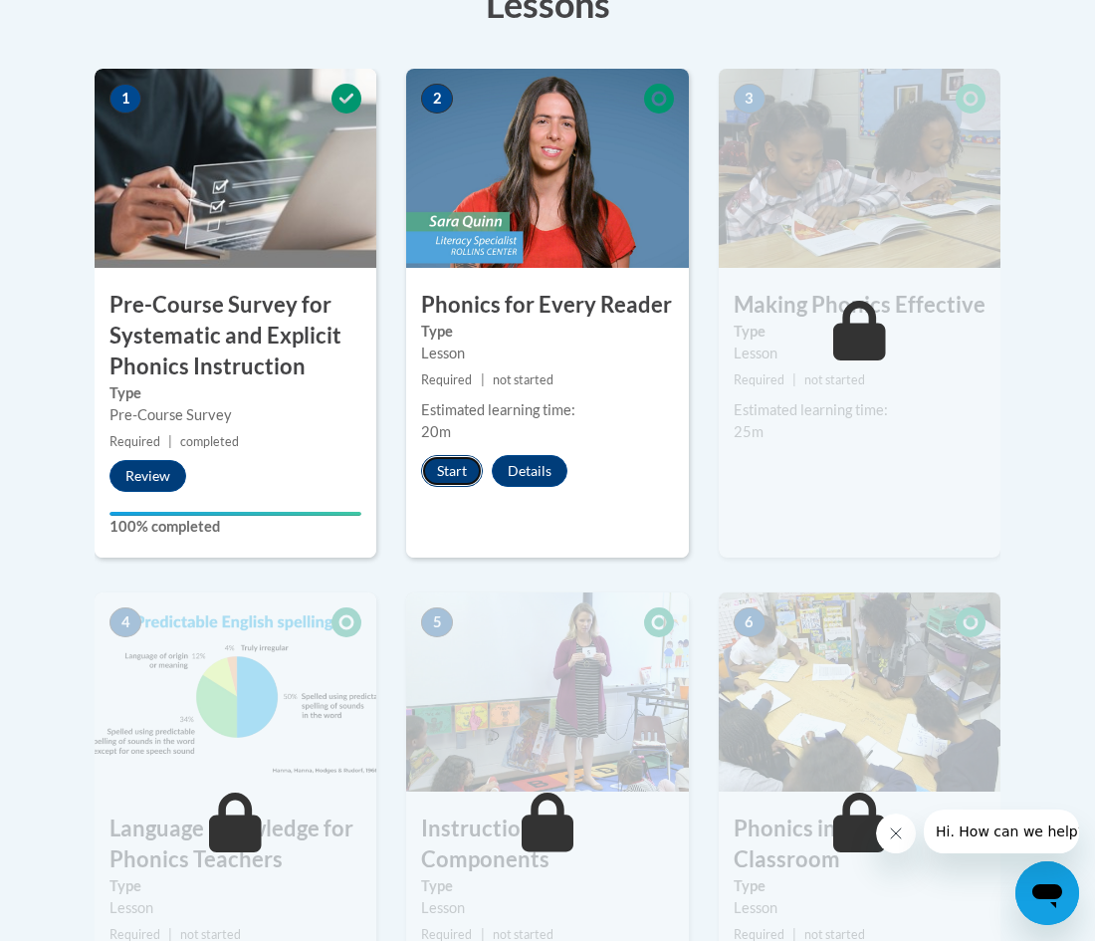
click at [458, 460] on button "Start" at bounding box center [452, 471] width 62 height 32
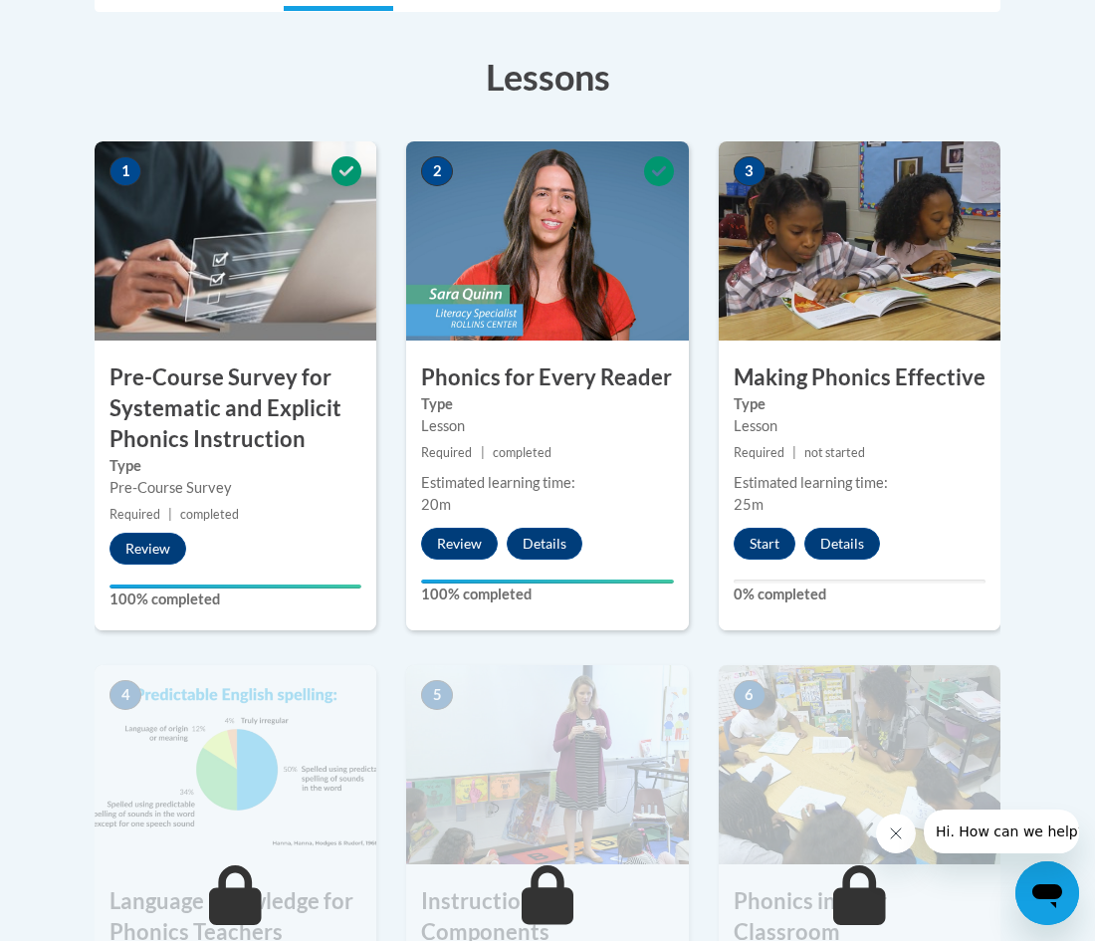
scroll to position [579, 0]
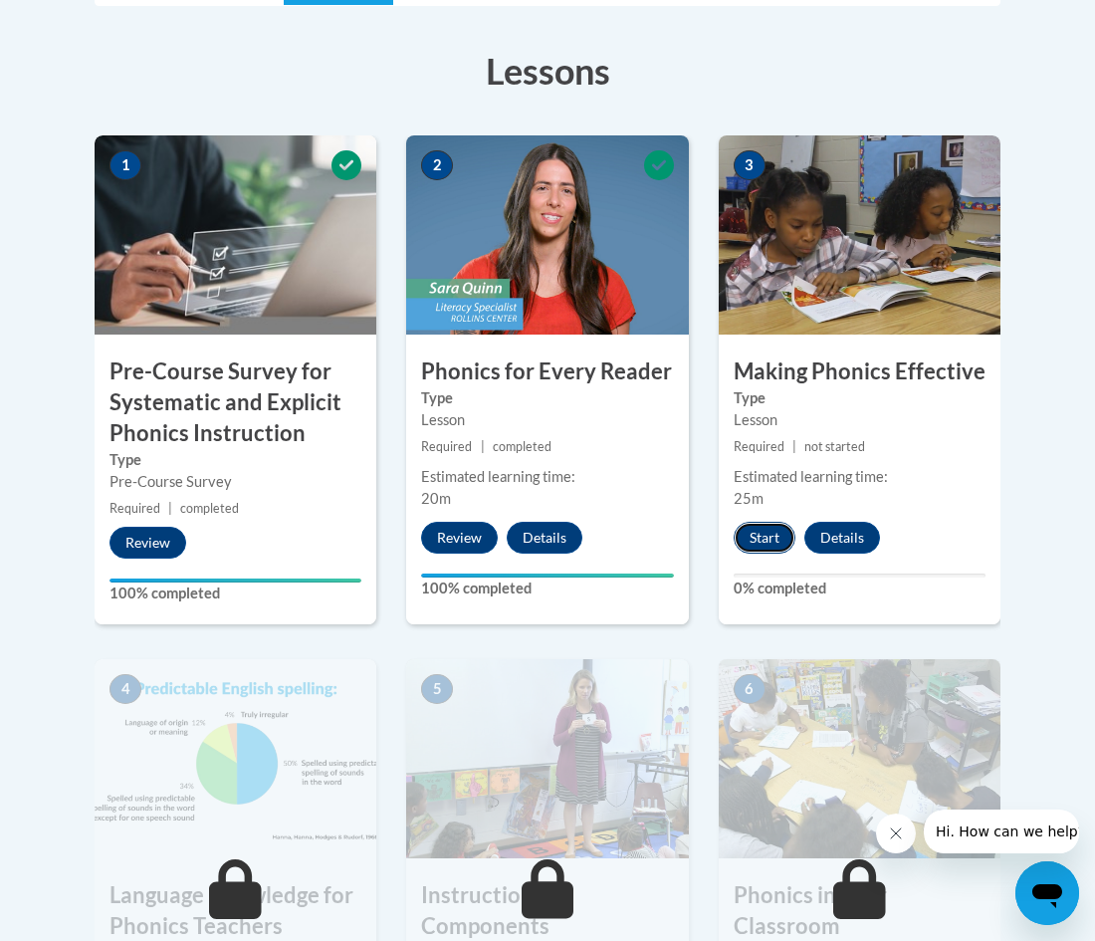
click at [767, 528] on button "Start" at bounding box center [765, 538] width 62 height 32
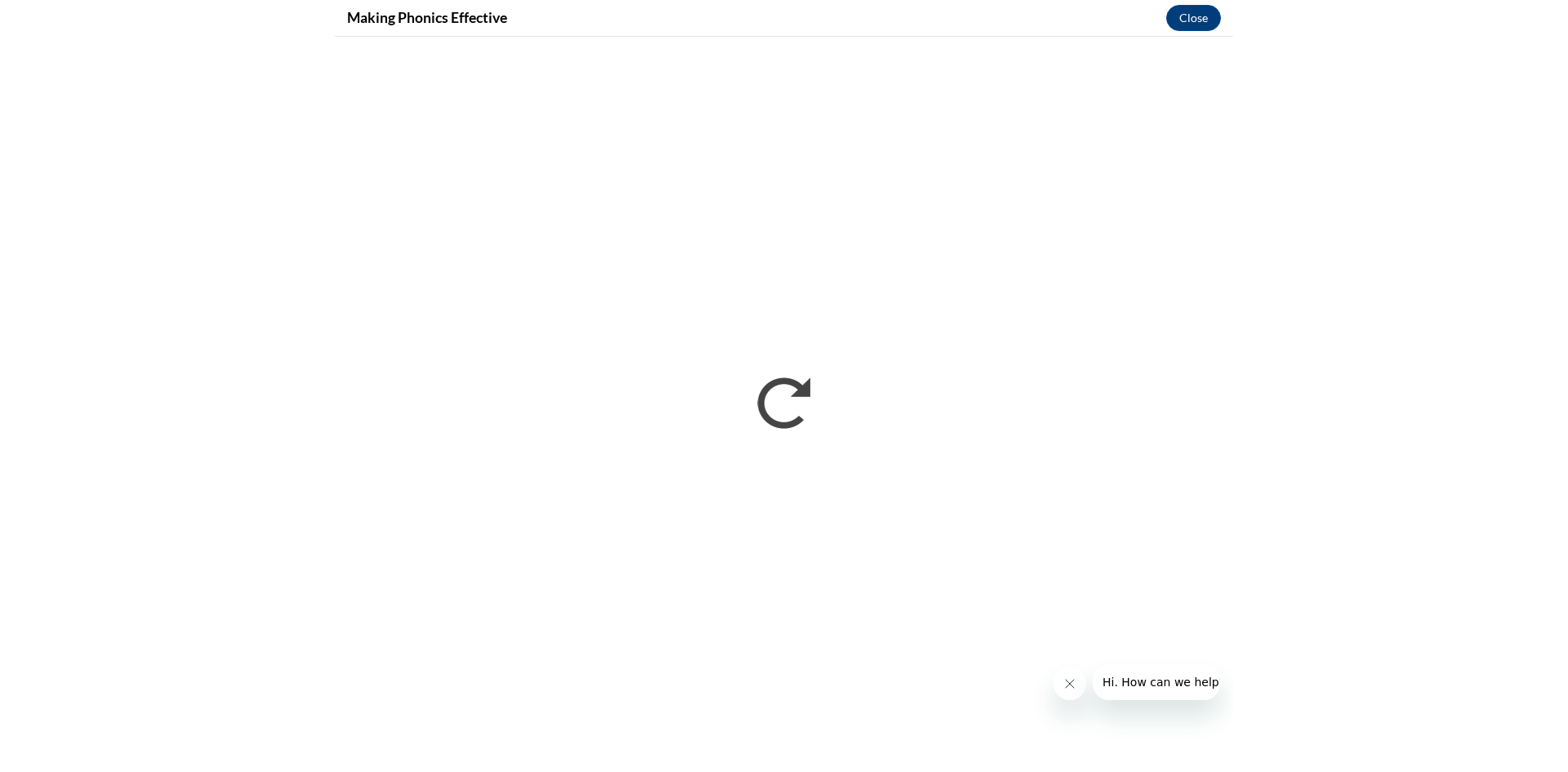
scroll to position [0, 0]
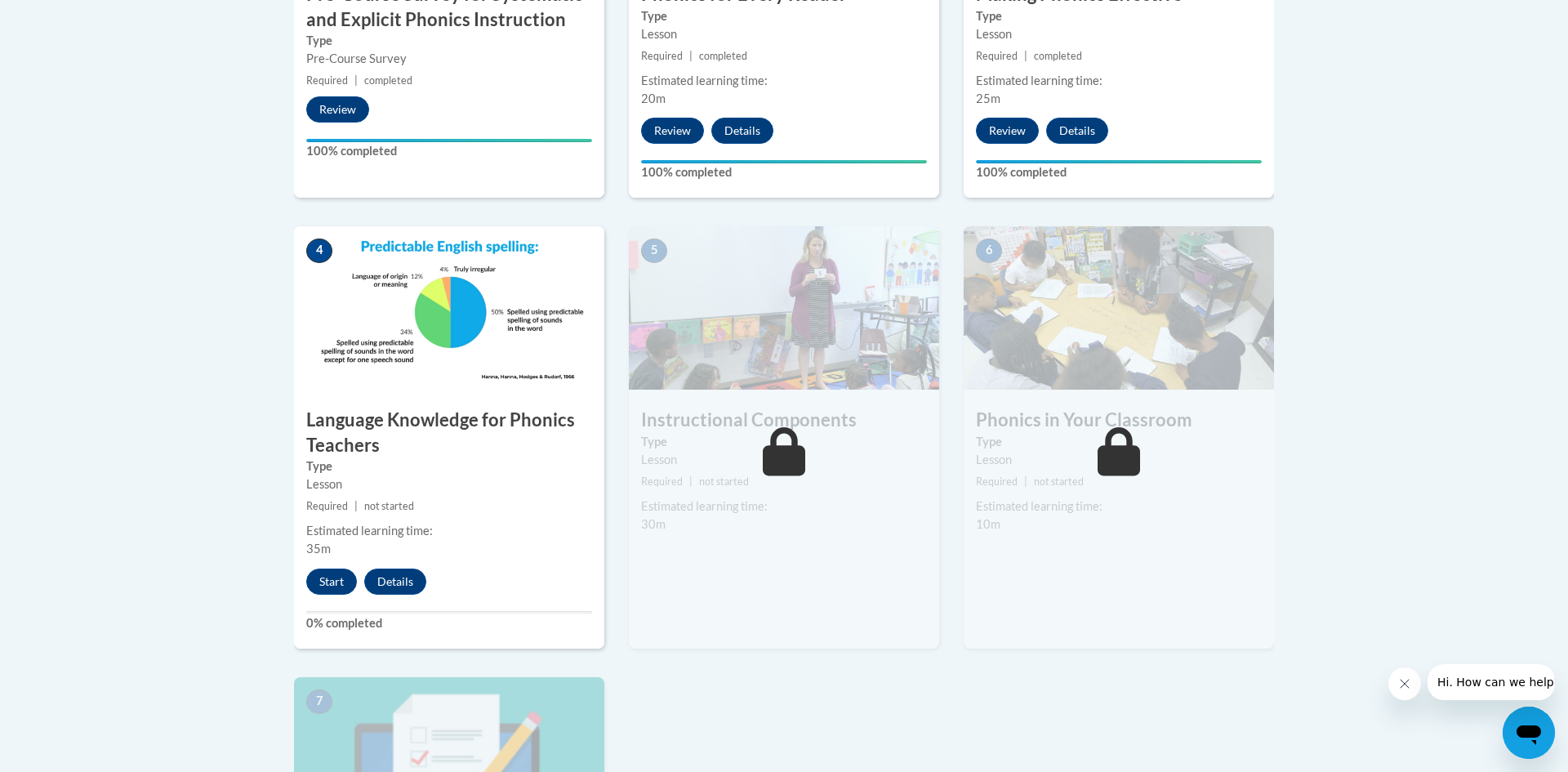
scroll to position [749, 0]
click at [330, 581] on button "Start" at bounding box center [331, 581] width 51 height 26
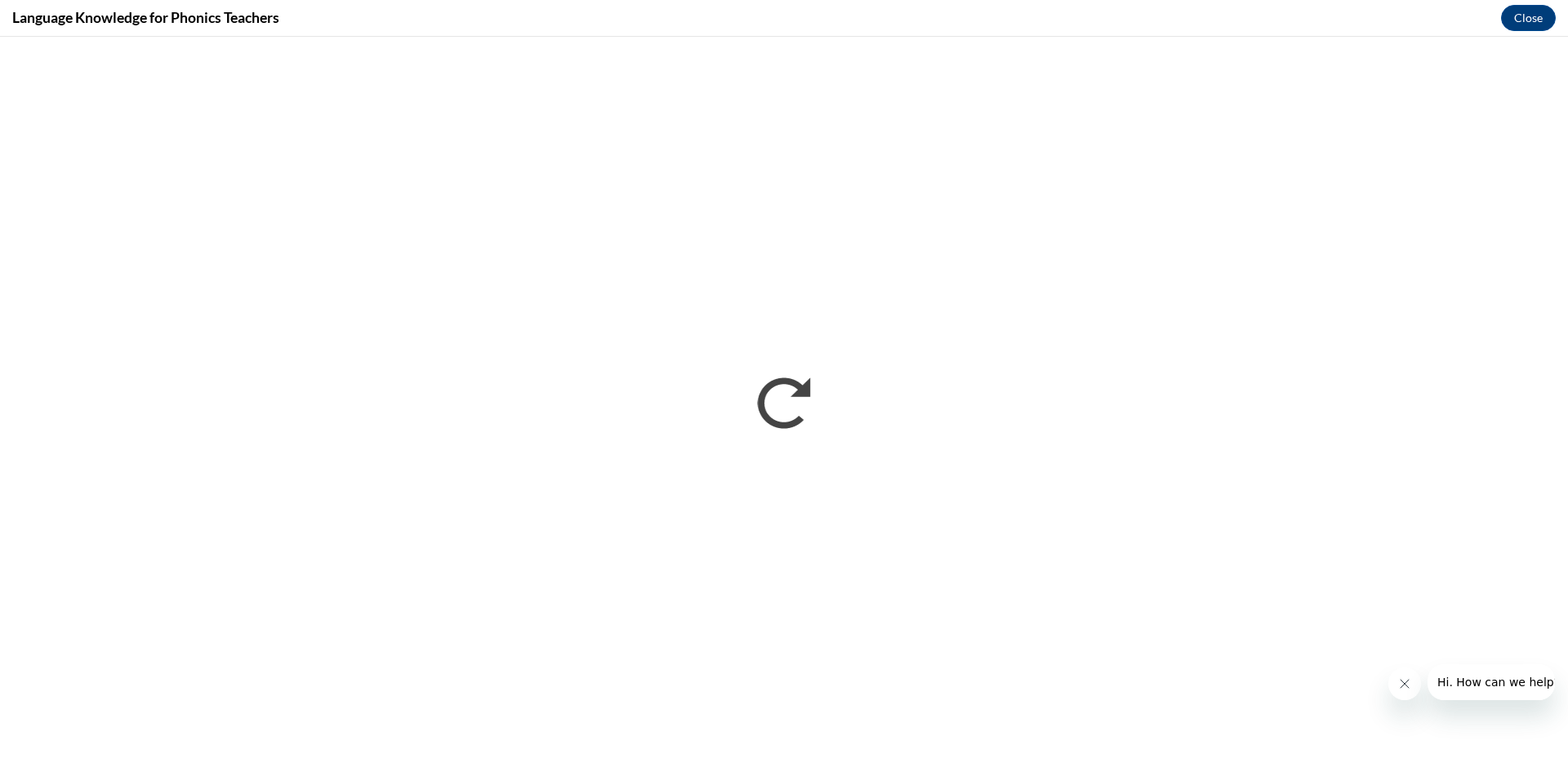
scroll to position [0, 0]
